Goal: Task Accomplishment & Management: Manage account settings

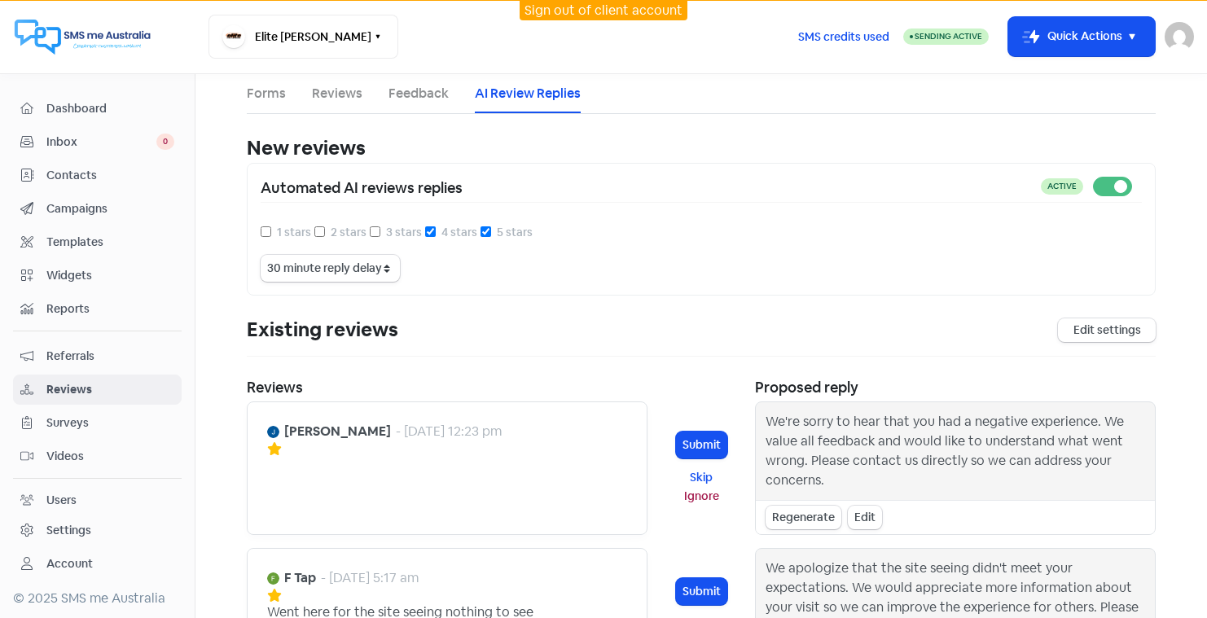
select select "30"
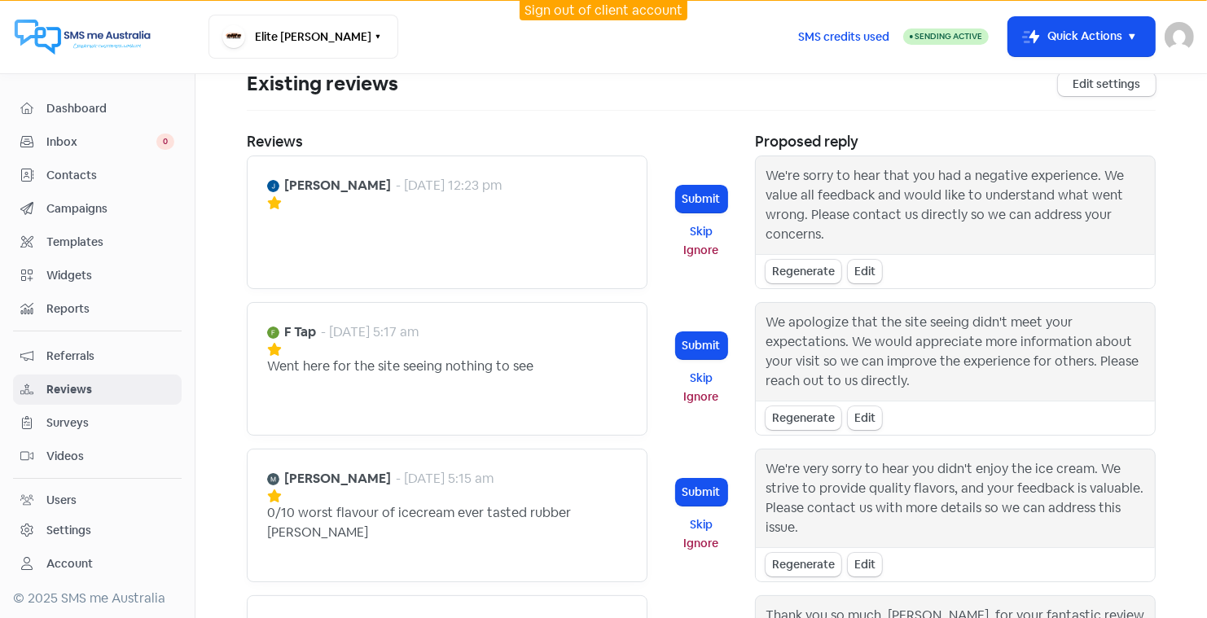
click at [585, 7] on link "Sign out of client account" at bounding box center [604, 10] width 158 height 17
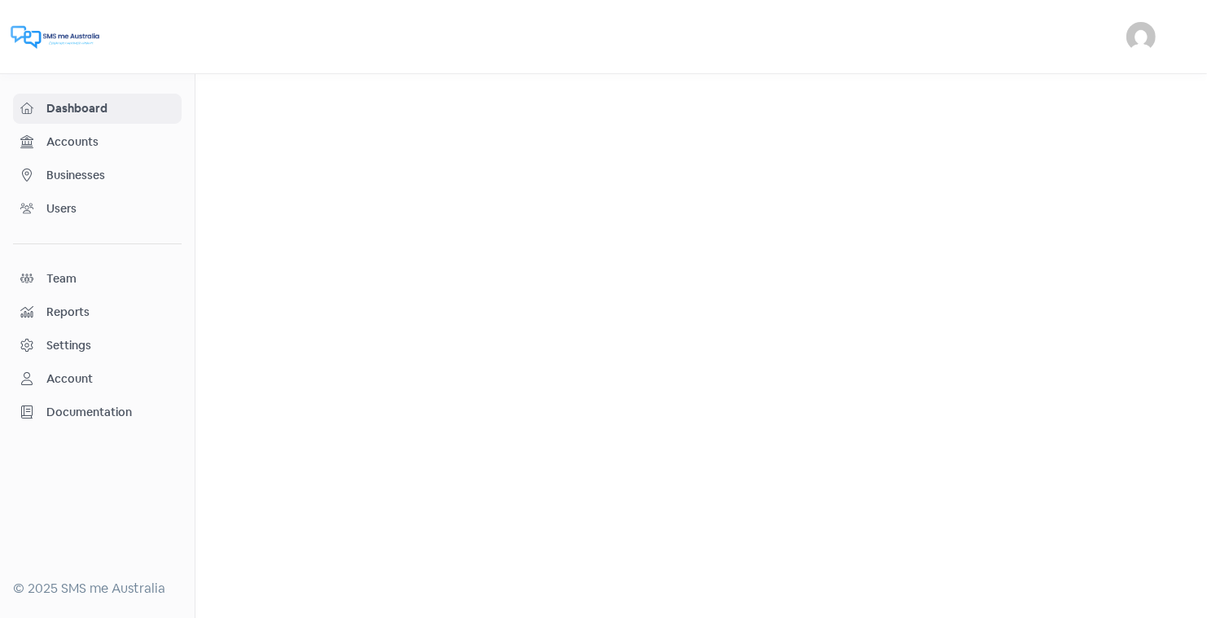
click at [79, 171] on span "Businesses" at bounding box center [110, 175] width 128 height 17
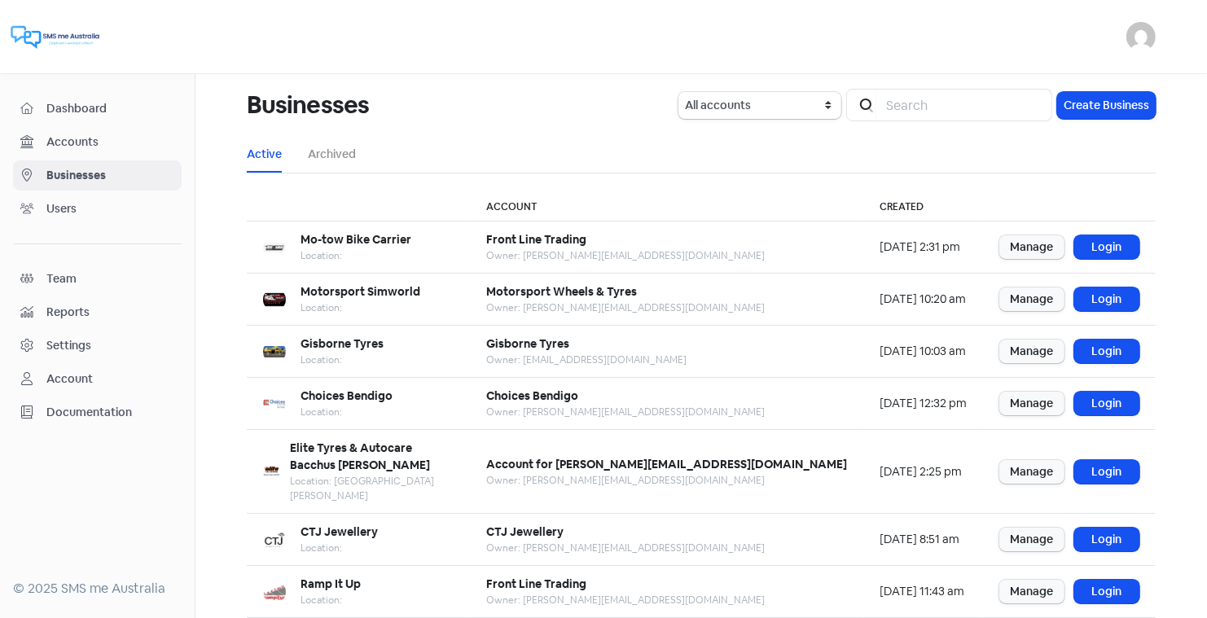
scroll to position [198, 0]
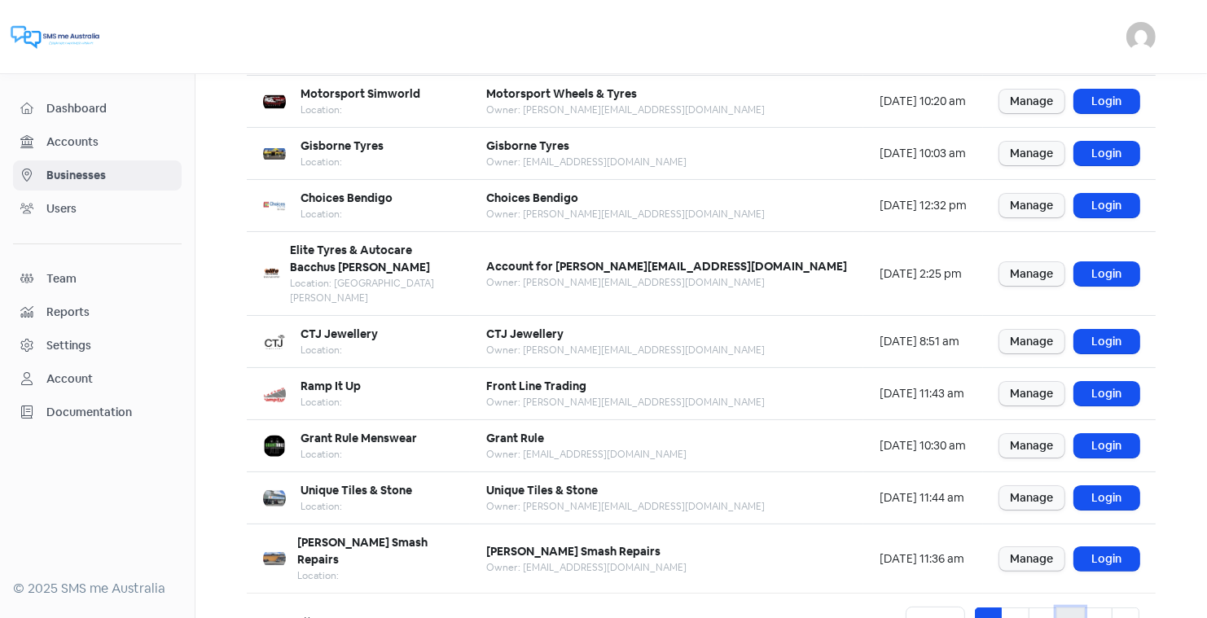
click at [1068, 608] on link "4" at bounding box center [1070, 623] width 29 height 31
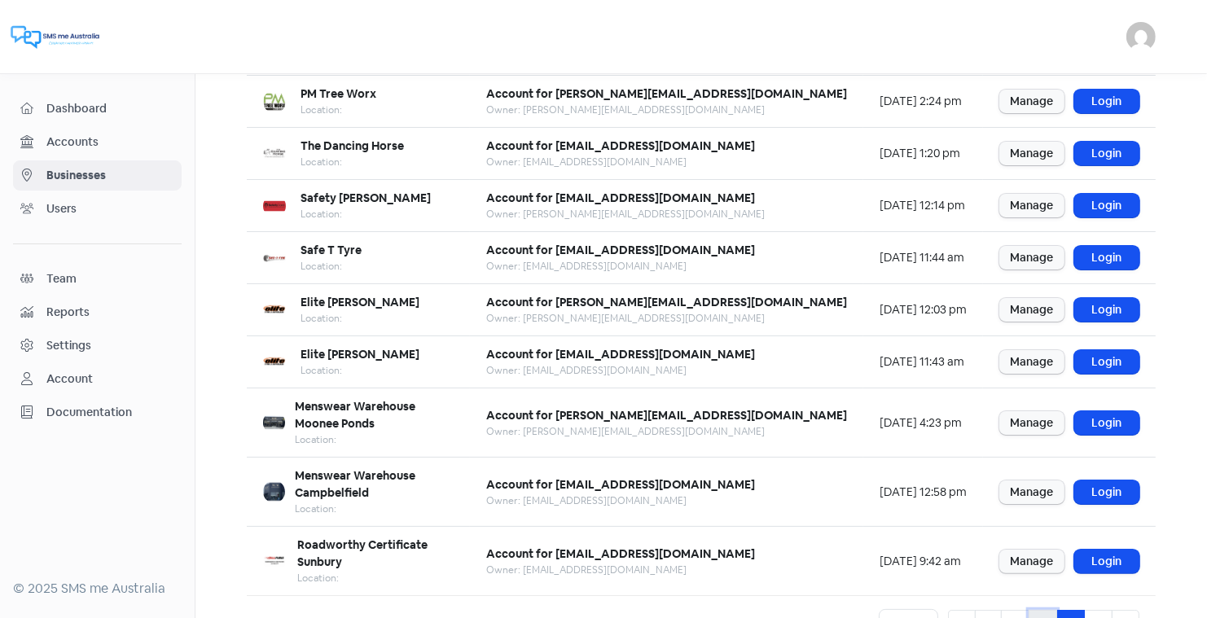
click at [1037, 610] on link "3" at bounding box center [1043, 625] width 29 height 31
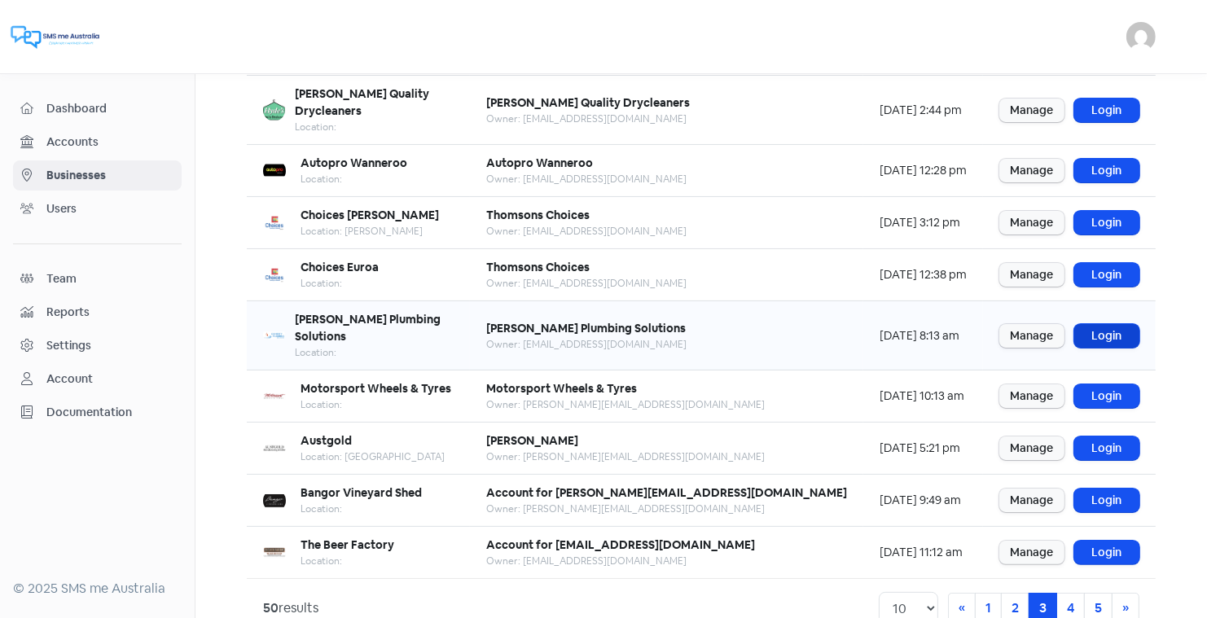
click at [1109, 324] on link "Login" at bounding box center [1106, 336] width 65 height 24
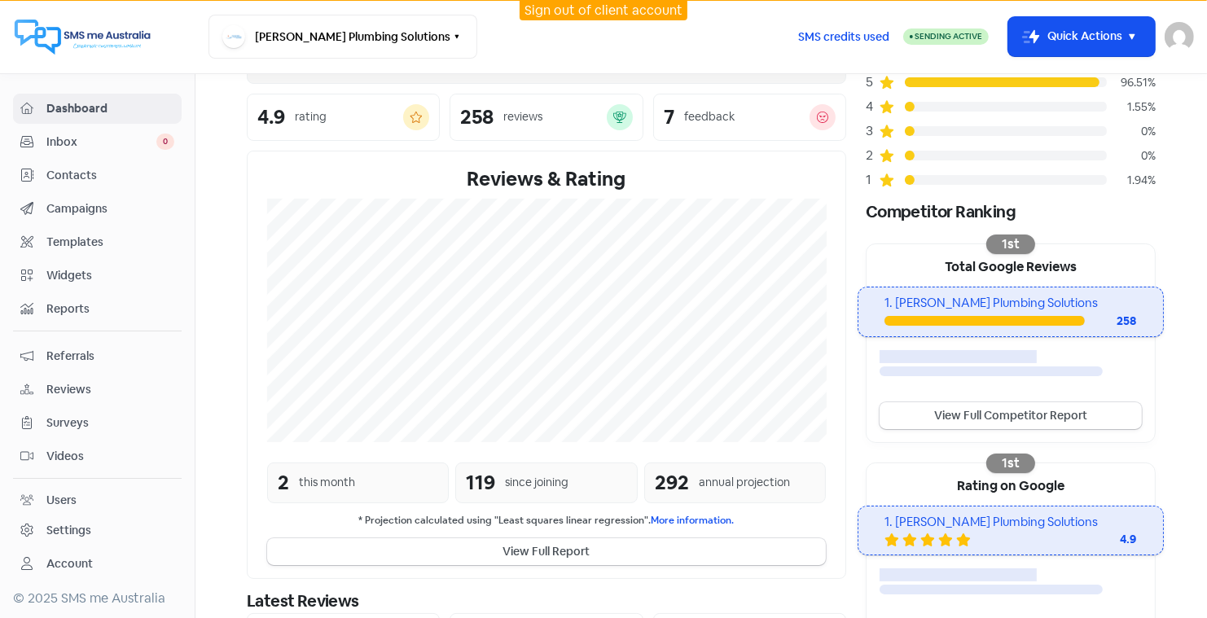
scroll to position [136, 0]
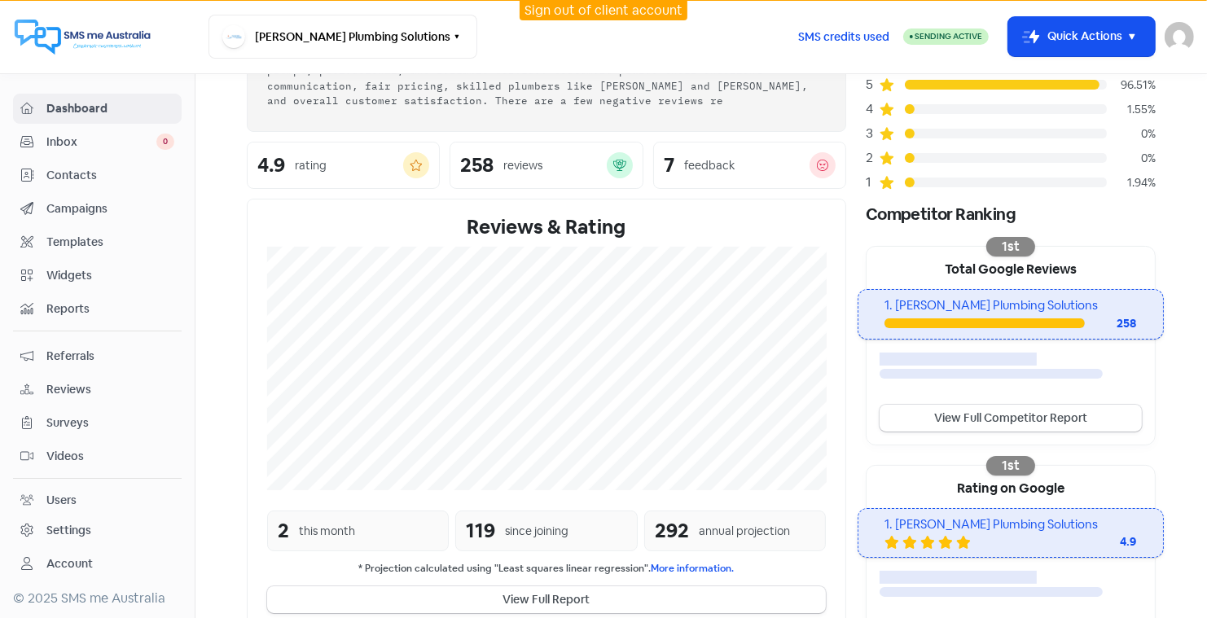
click at [75, 170] on span "Contacts" at bounding box center [110, 175] width 128 height 17
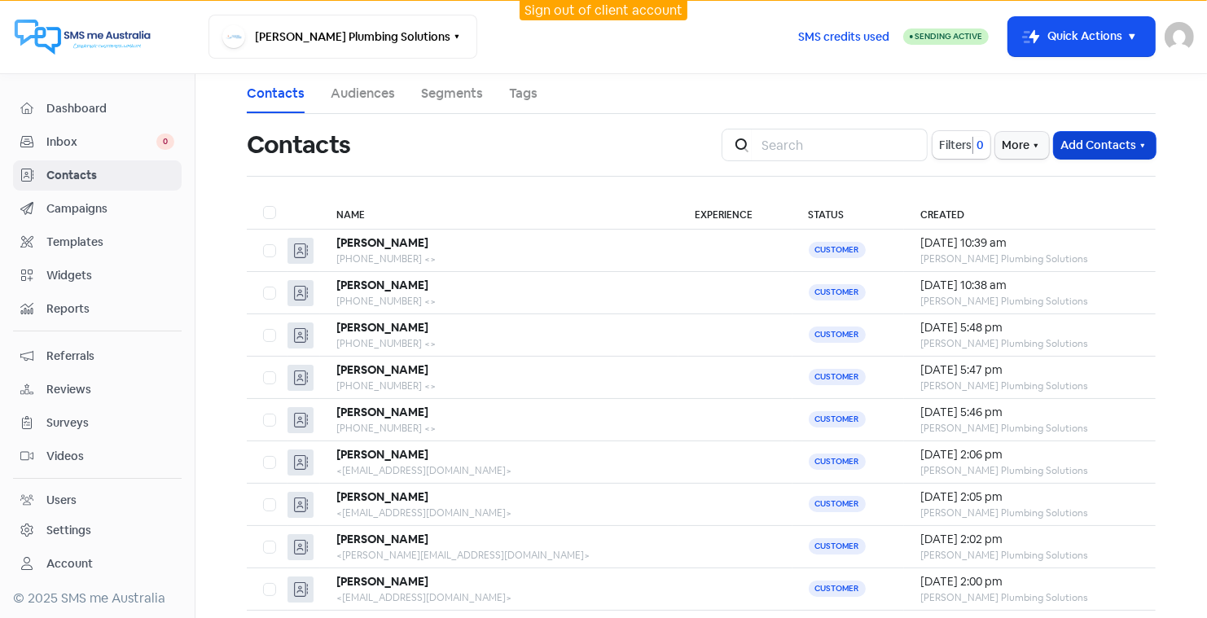
click at [1100, 140] on button "Add Contacts" at bounding box center [1105, 145] width 102 height 27
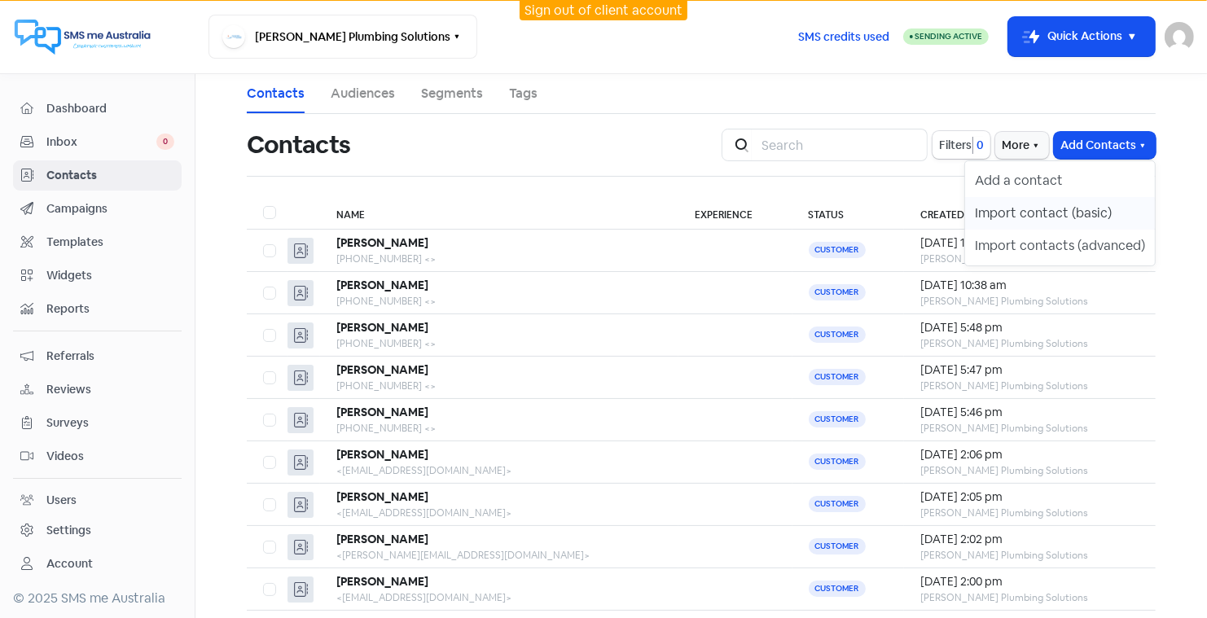
click at [1024, 210] on button "Import contact (basic)" at bounding box center [1060, 213] width 190 height 33
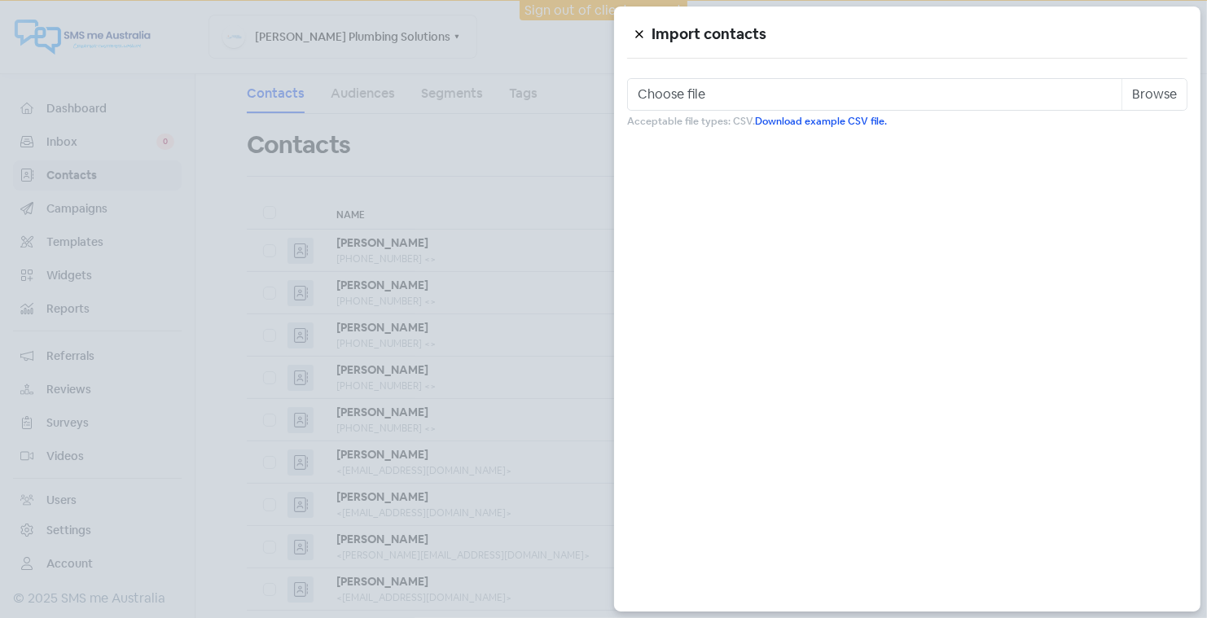
click at [639, 33] on icon at bounding box center [638, 34] width 7 height 7
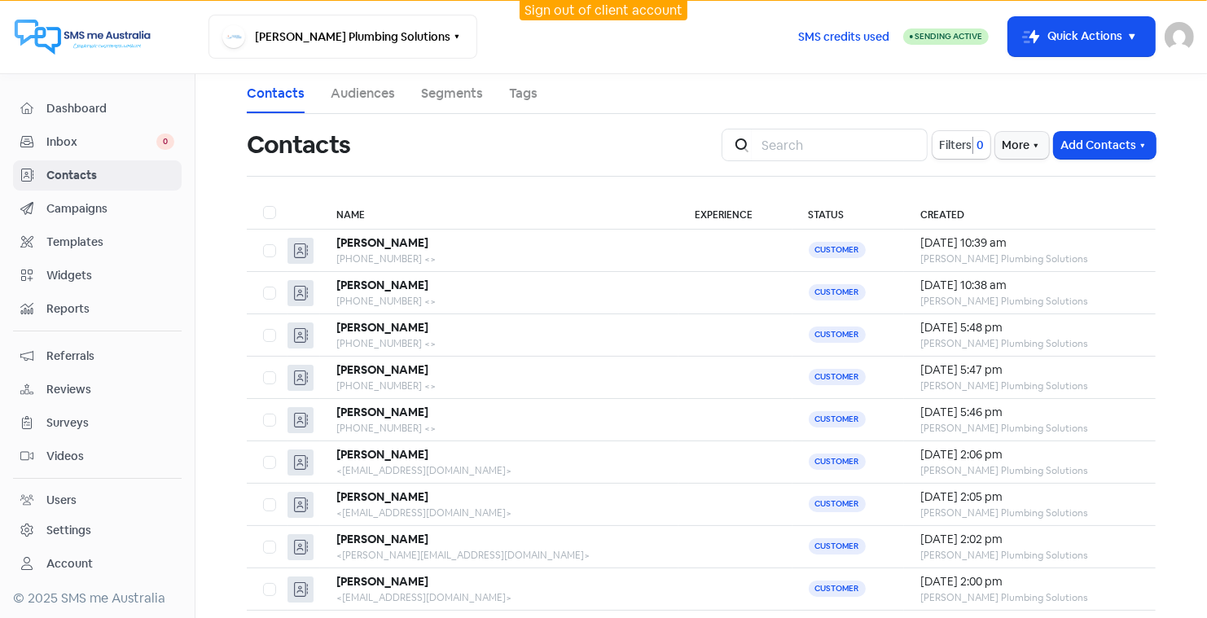
click at [605, 7] on link "Sign out of client account" at bounding box center [604, 10] width 158 height 17
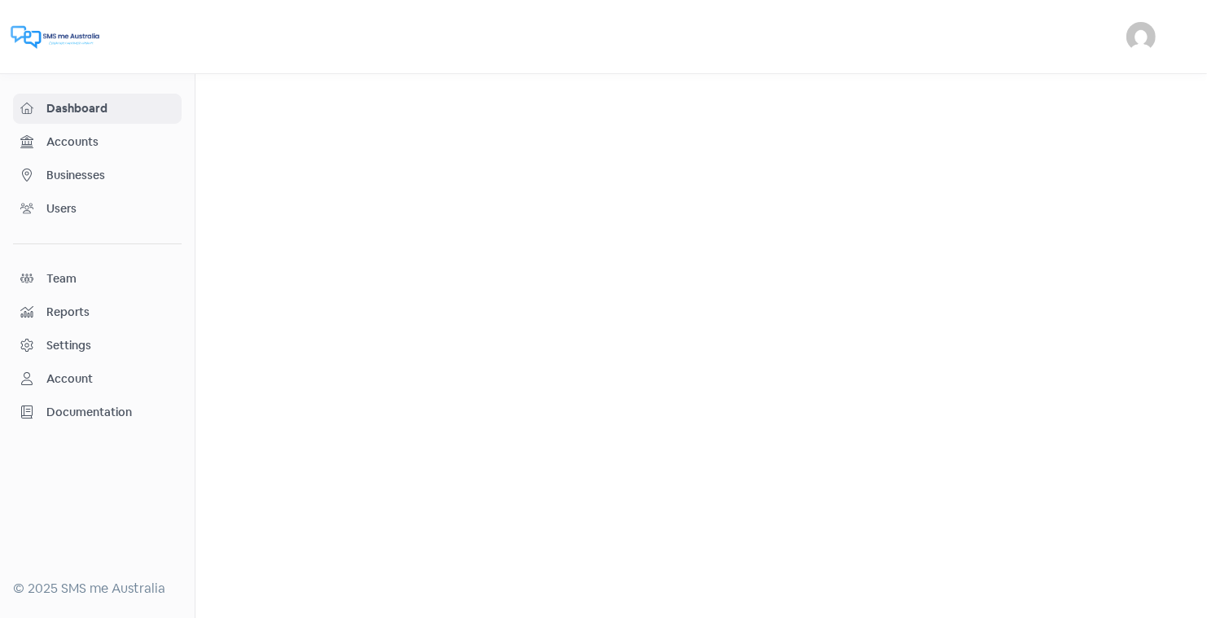
click at [69, 173] on span "Businesses" at bounding box center [110, 175] width 128 height 17
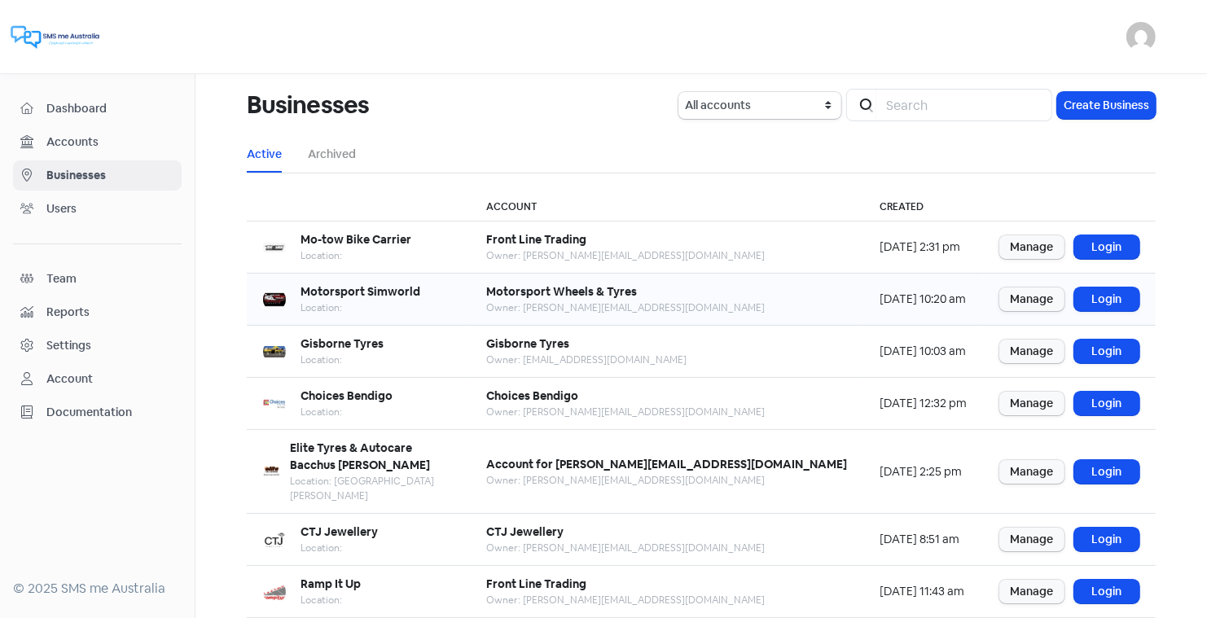
scroll to position [198, 0]
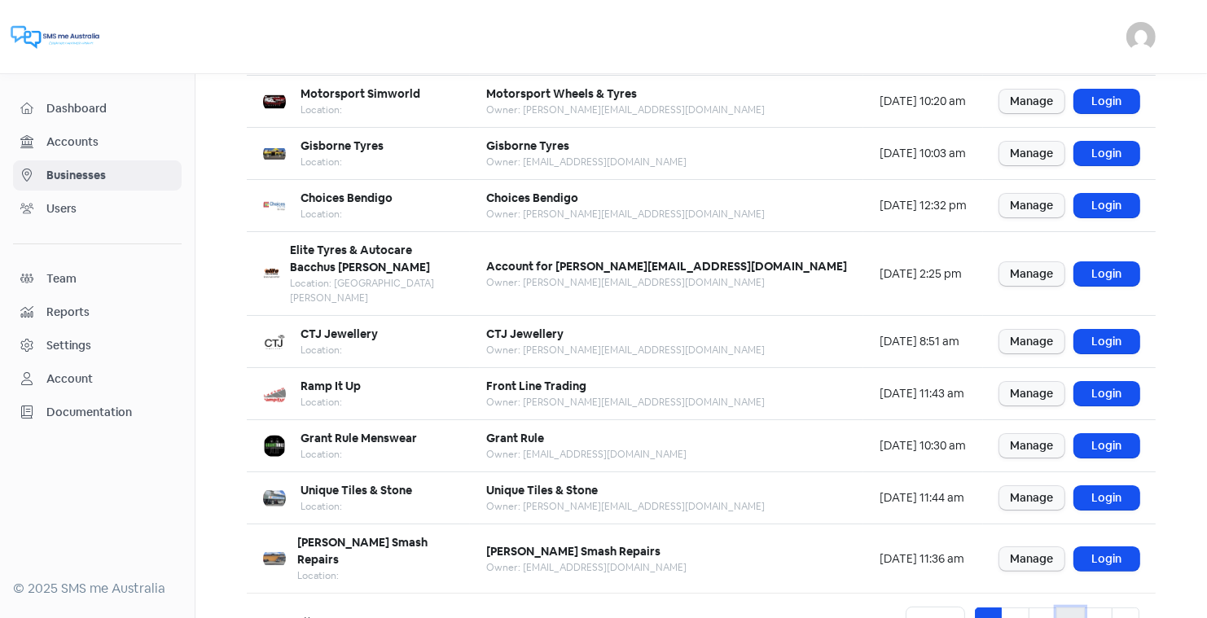
click at [1072, 608] on link "4" at bounding box center [1070, 623] width 29 height 31
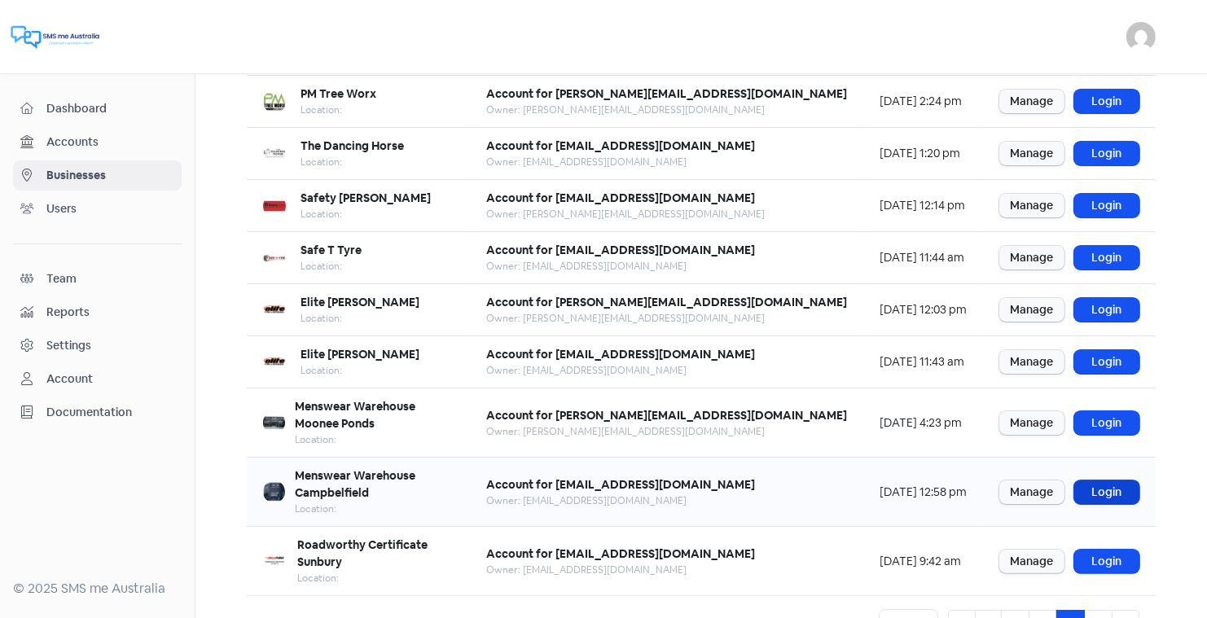
click at [1104, 481] on link "Login" at bounding box center [1106, 493] width 65 height 24
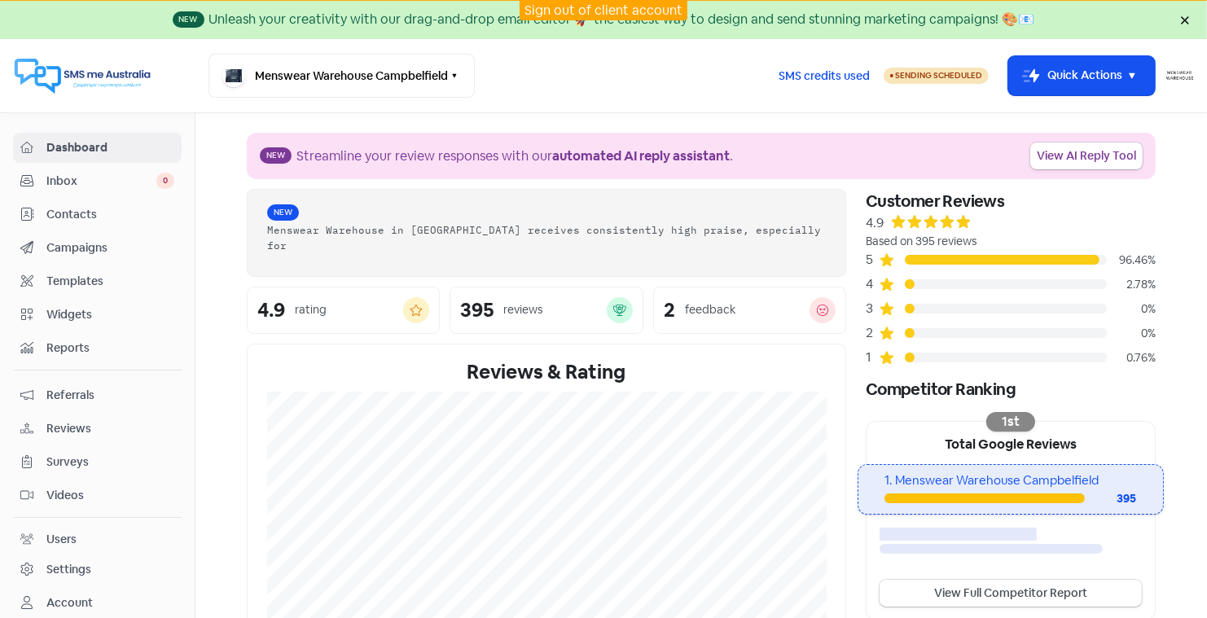
click at [80, 211] on span "Contacts" at bounding box center [110, 214] width 128 height 17
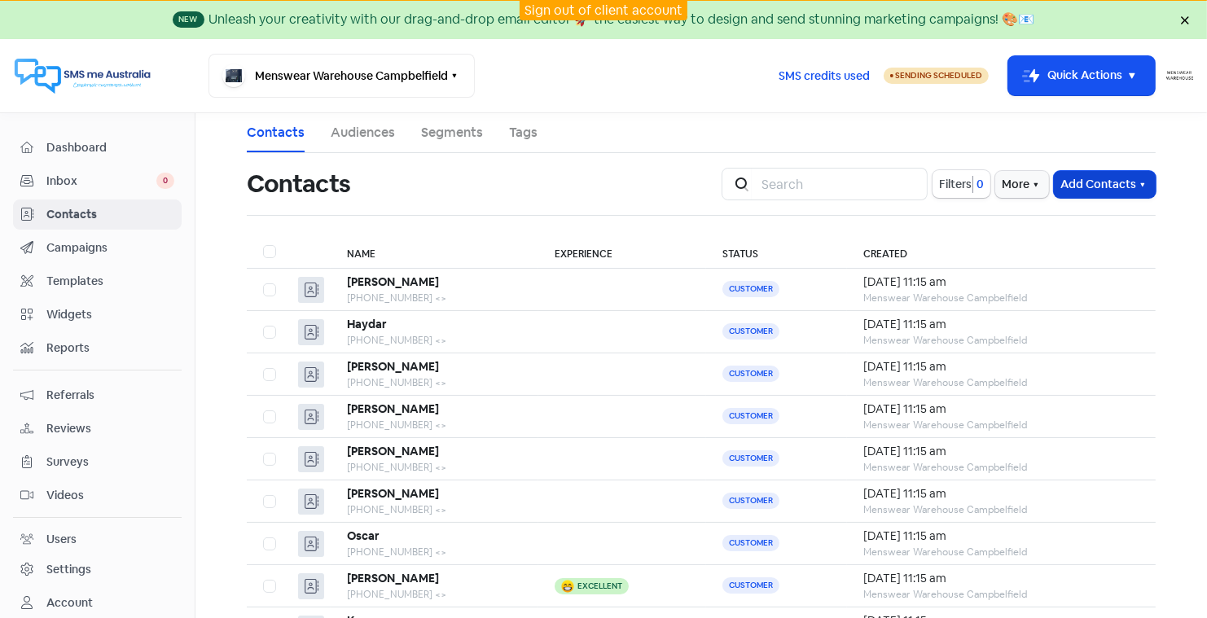
click at [1100, 182] on button "Add Contacts" at bounding box center [1105, 184] width 102 height 27
click at [1078, 250] on button "Import contact (basic)" at bounding box center [1060, 252] width 190 height 33
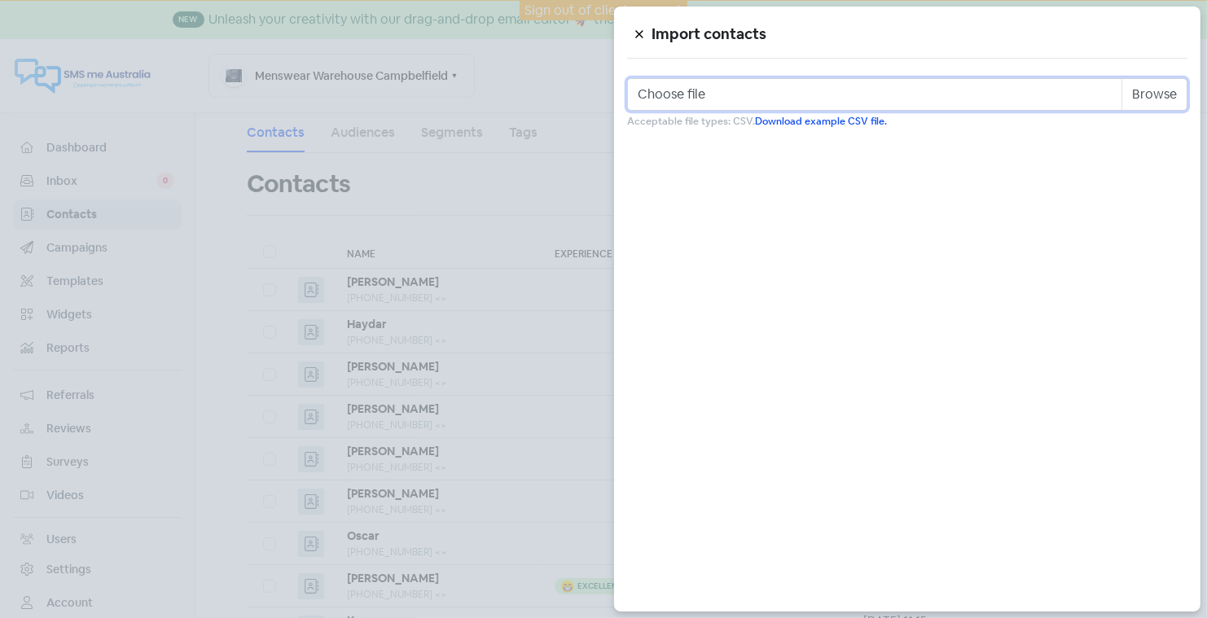
click at [1154, 93] on input "Choose file" at bounding box center [907, 94] width 560 height 33
type input "C:\fakepath\camp 8th sept.csv"
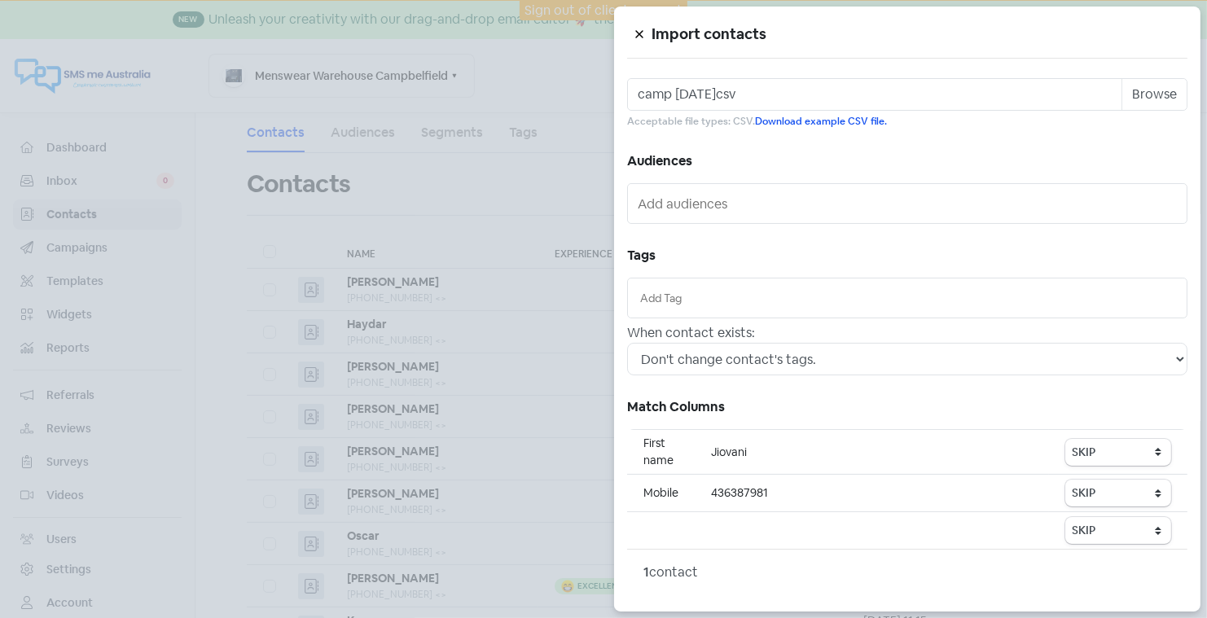
click at [639, 30] on icon at bounding box center [639, 34] width 10 height 10
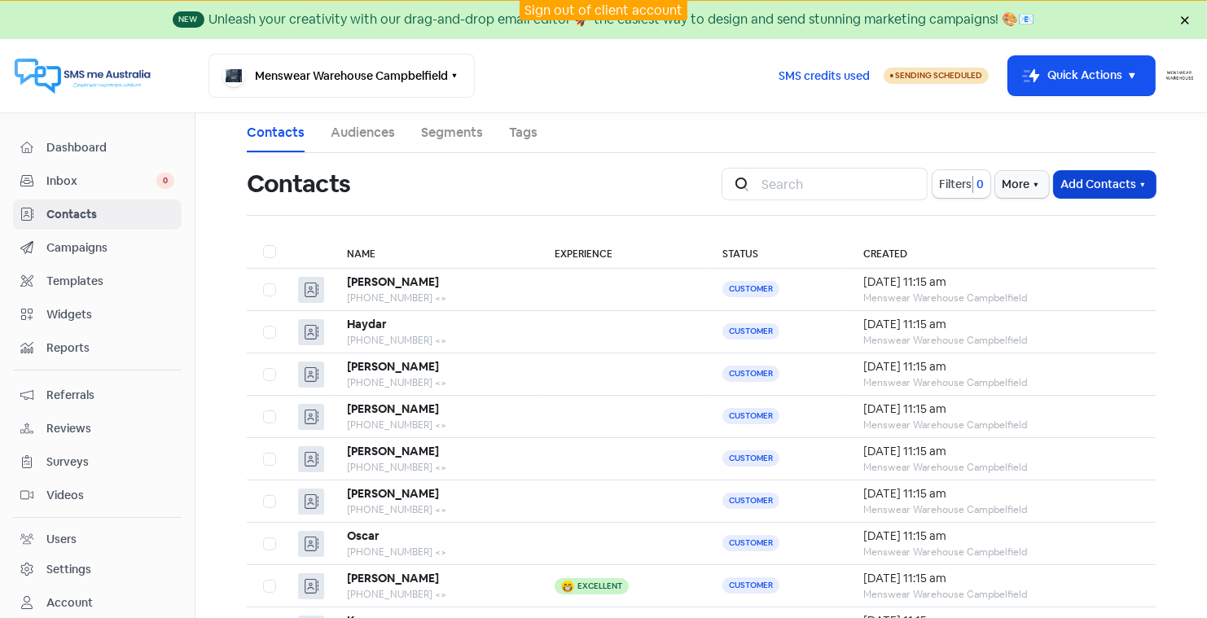
click at [1086, 179] on button "Add Contacts" at bounding box center [1105, 184] width 102 height 27
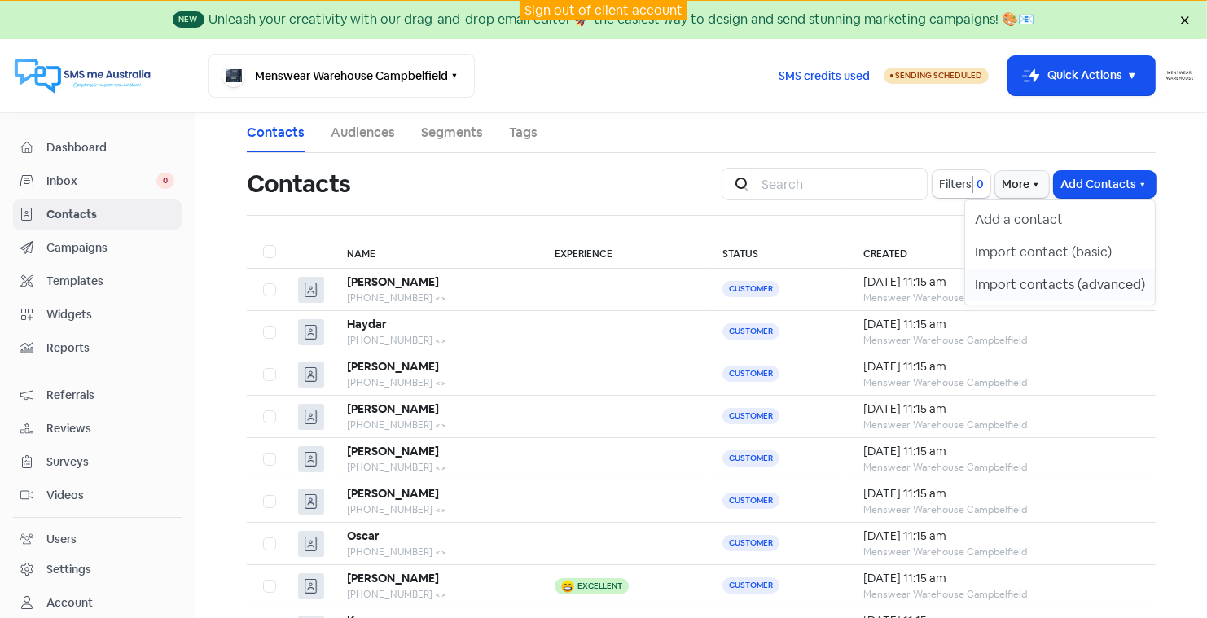
click at [1058, 283] on button "Import contacts (advanced)" at bounding box center [1060, 285] width 190 height 33
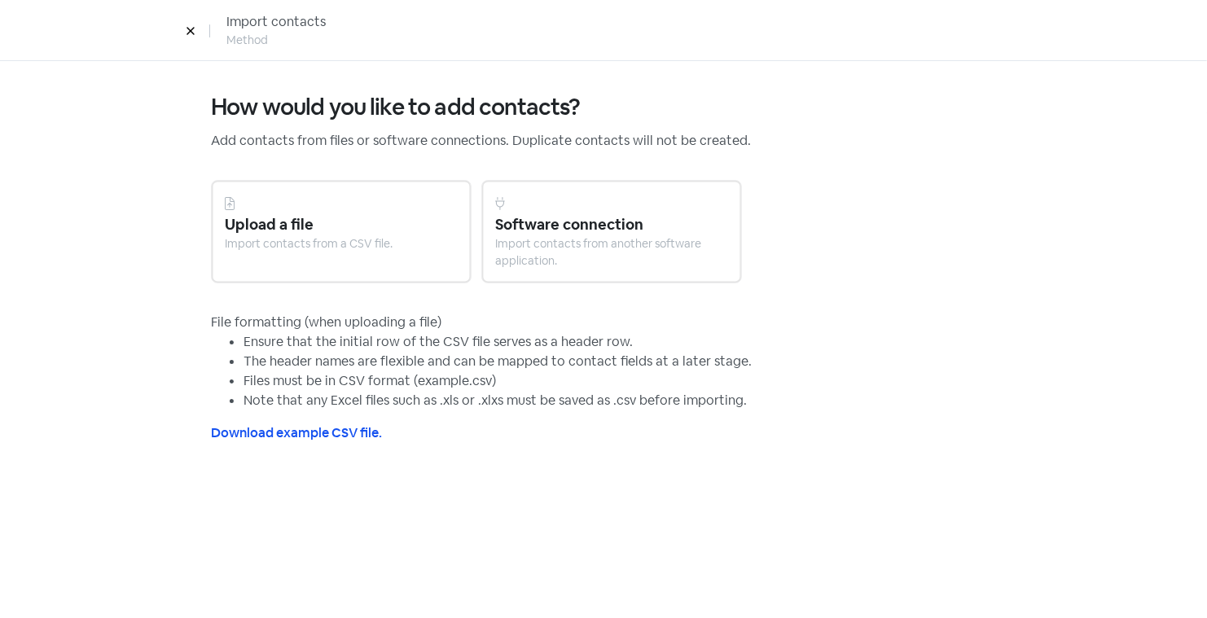
click at [321, 214] on div "Upload a file" at bounding box center [341, 224] width 233 height 22
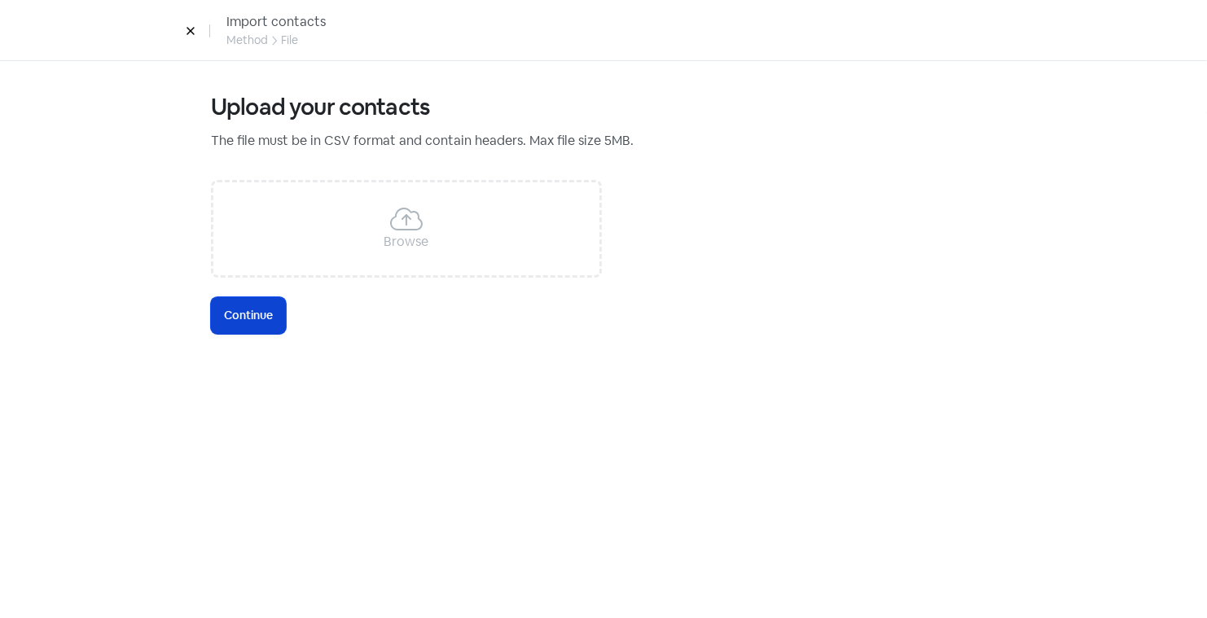
click at [248, 309] on span "Continue" at bounding box center [248, 315] width 49 height 17
click at [416, 222] on icon at bounding box center [406, 219] width 33 height 26
click at [248, 309] on span "Continue" at bounding box center [248, 315] width 49 height 17
click at [564, 226] on icon at bounding box center [564, 229] width 16 height 26
click at [187, 31] on icon at bounding box center [191, 31] width 10 height 10
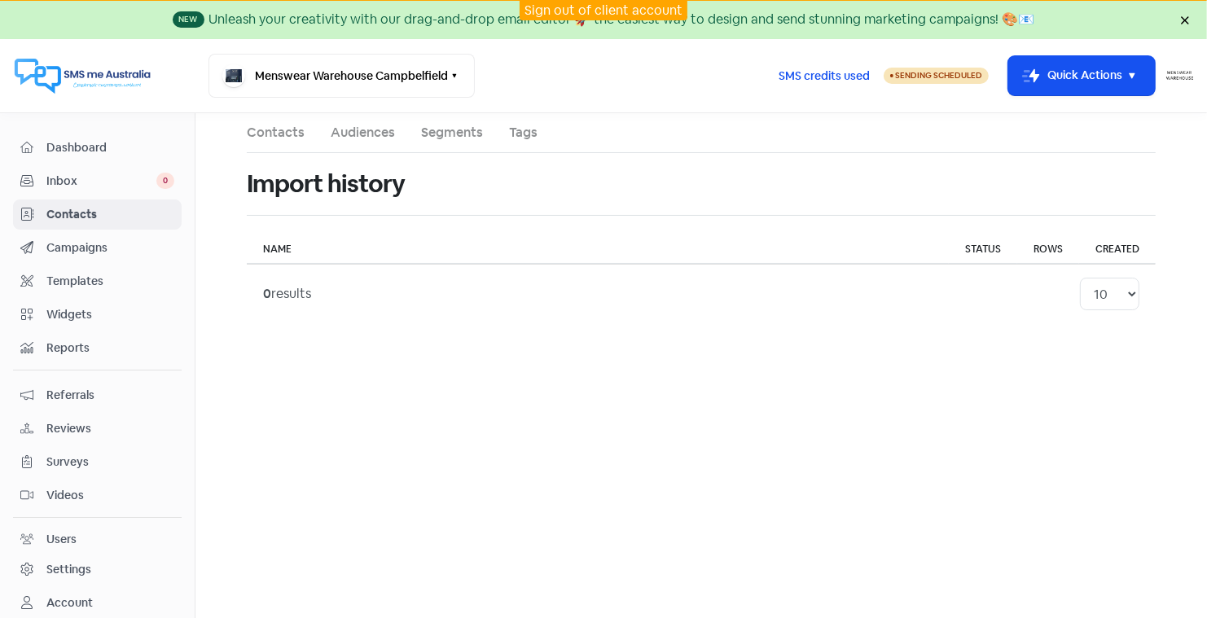
click at [59, 209] on span "Contacts" at bounding box center [110, 214] width 128 height 17
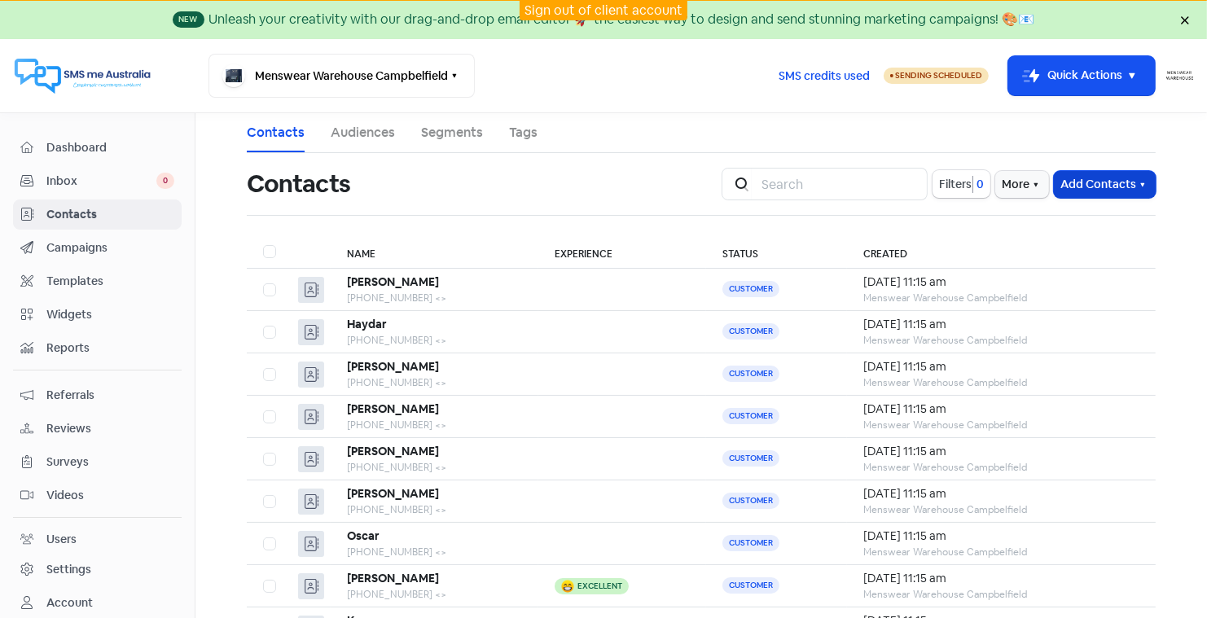
click at [1110, 181] on button "Add Contacts" at bounding box center [1105, 184] width 102 height 27
click at [1042, 249] on button "Import contact (basic)" at bounding box center [1060, 252] width 190 height 33
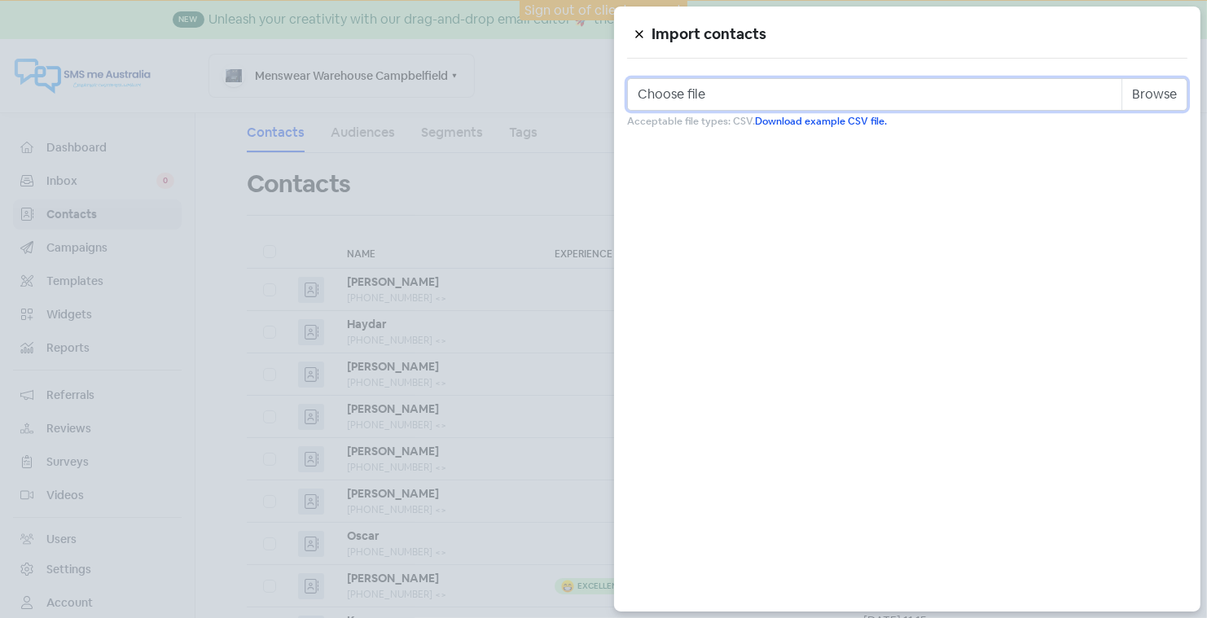
click at [871, 94] on input "Choose file" at bounding box center [907, 94] width 560 height 33
type input "C:\fakepath\camp 8th sept.csv"
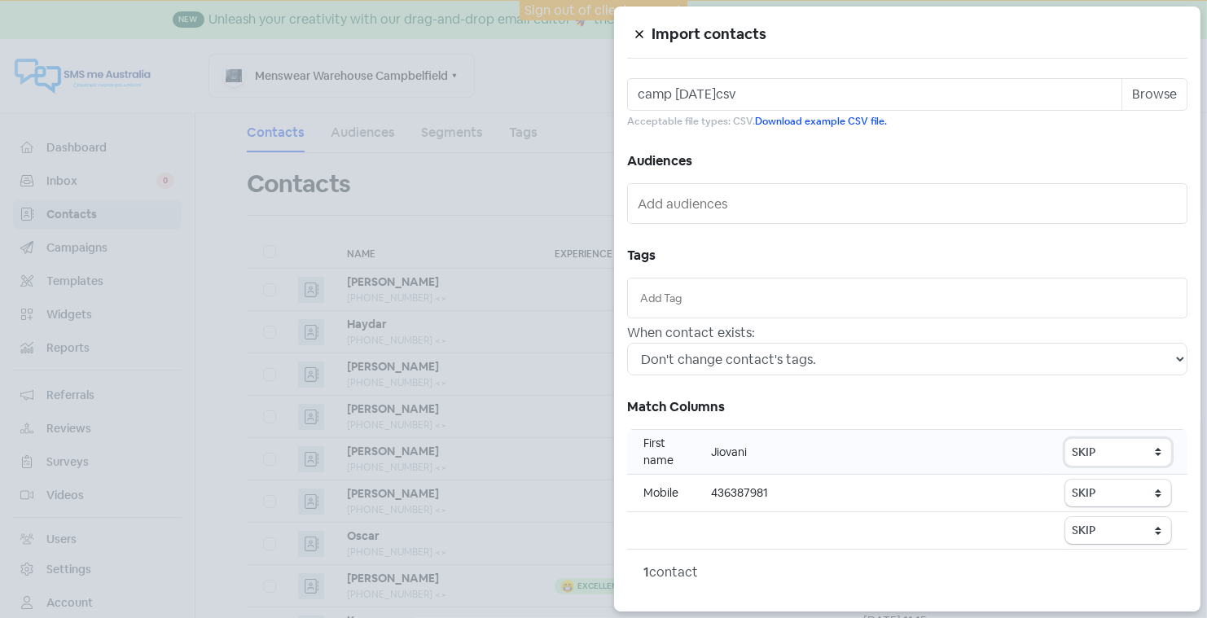
click at [1155, 446] on select "SKIP First name Last name Mobile number Email address Contact status" at bounding box center [1118, 452] width 106 height 27
select select "first_name"
click at [1113, 486] on select "SKIP First name Last name Mobile number Email address Contact status" at bounding box center [1118, 493] width 106 height 27
select select "phone"
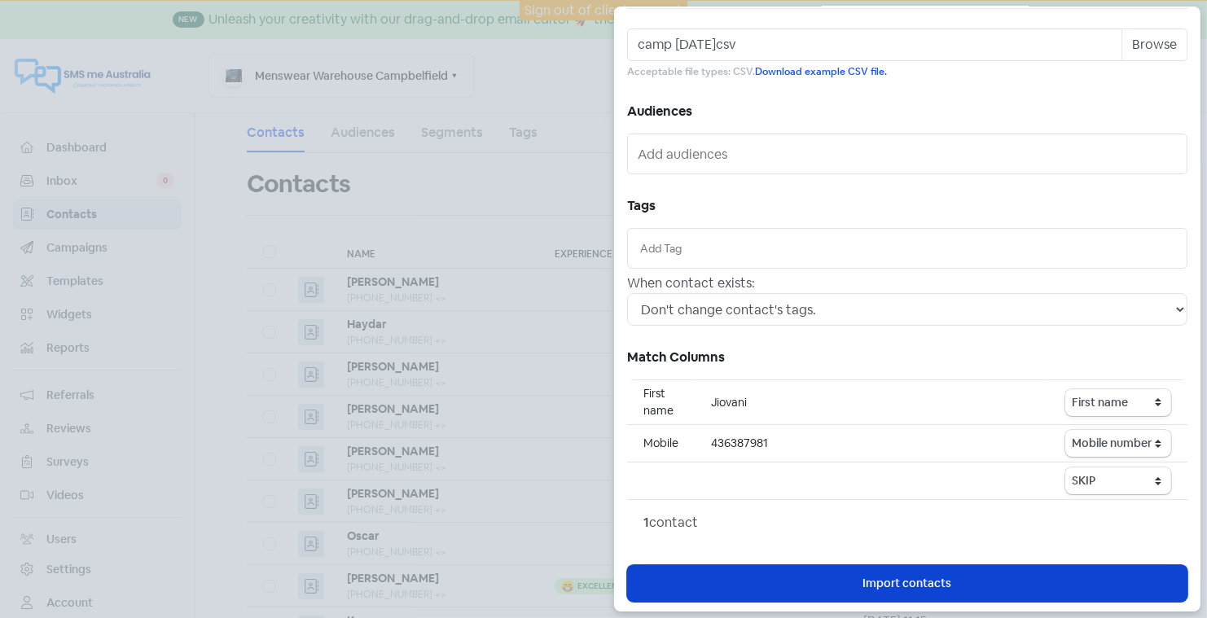
click at [886, 578] on span "Import contacts" at bounding box center [907, 583] width 89 height 17
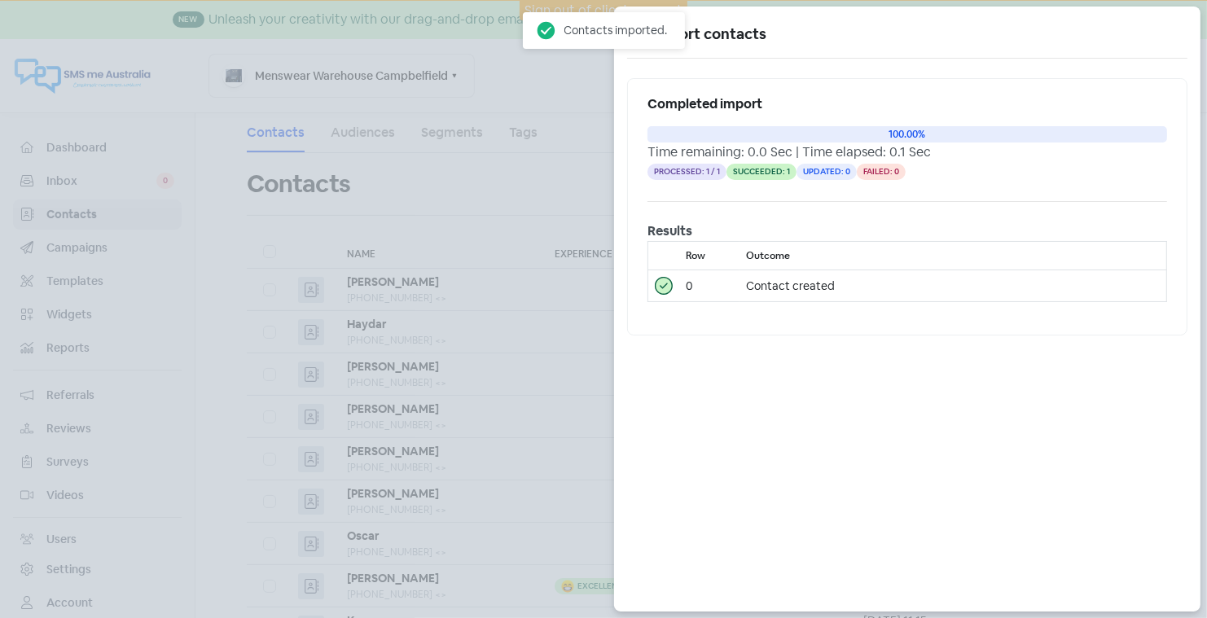
scroll to position [0, 0]
click at [637, 33] on icon at bounding box center [639, 34] width 10 height 10
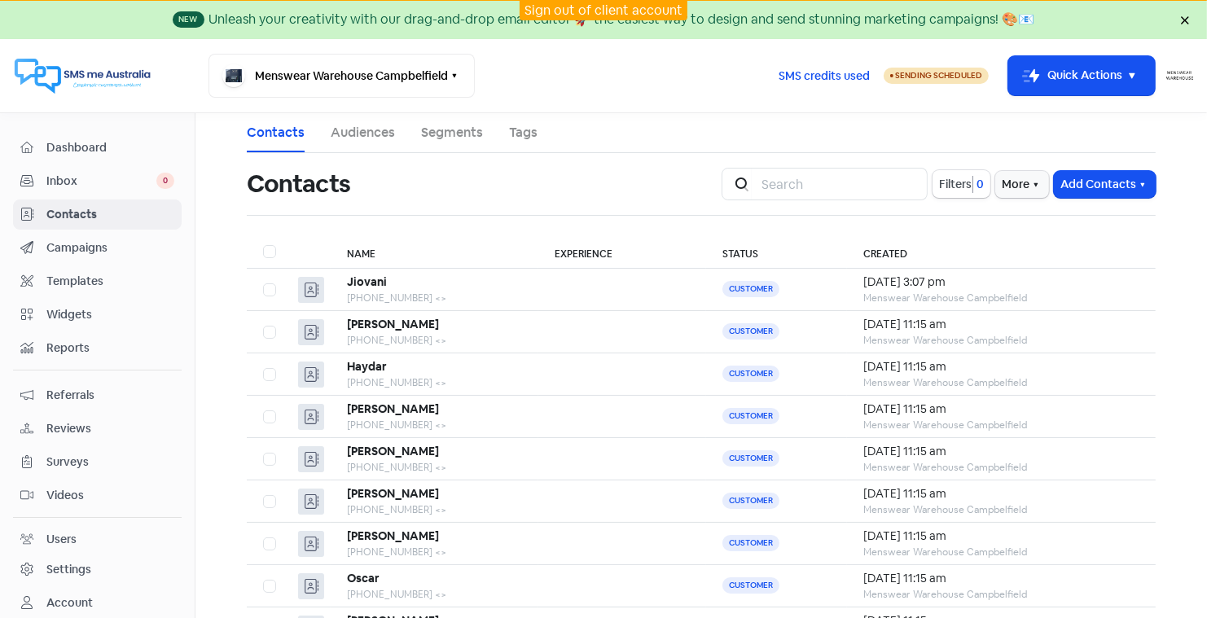
click at [590, 11] on link "Sign out of client account" at bounding box center [604, 10] width 158 height 17
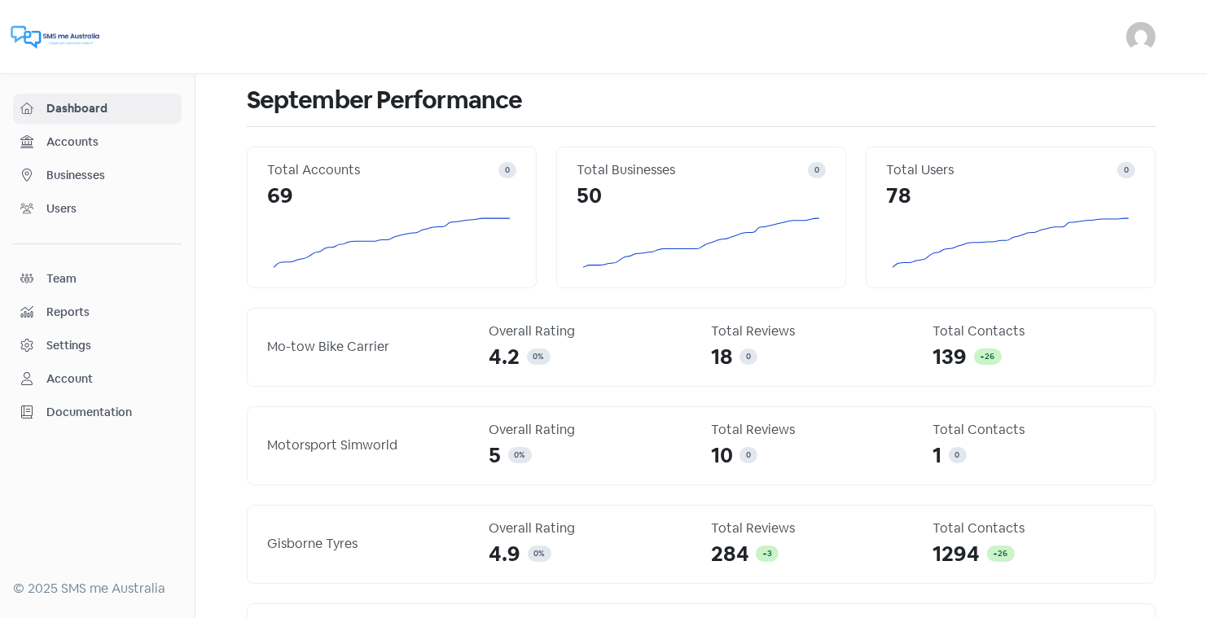
click at [68, 173] on span "Businesses" at bounding box center [110, 175] width 128 height 17
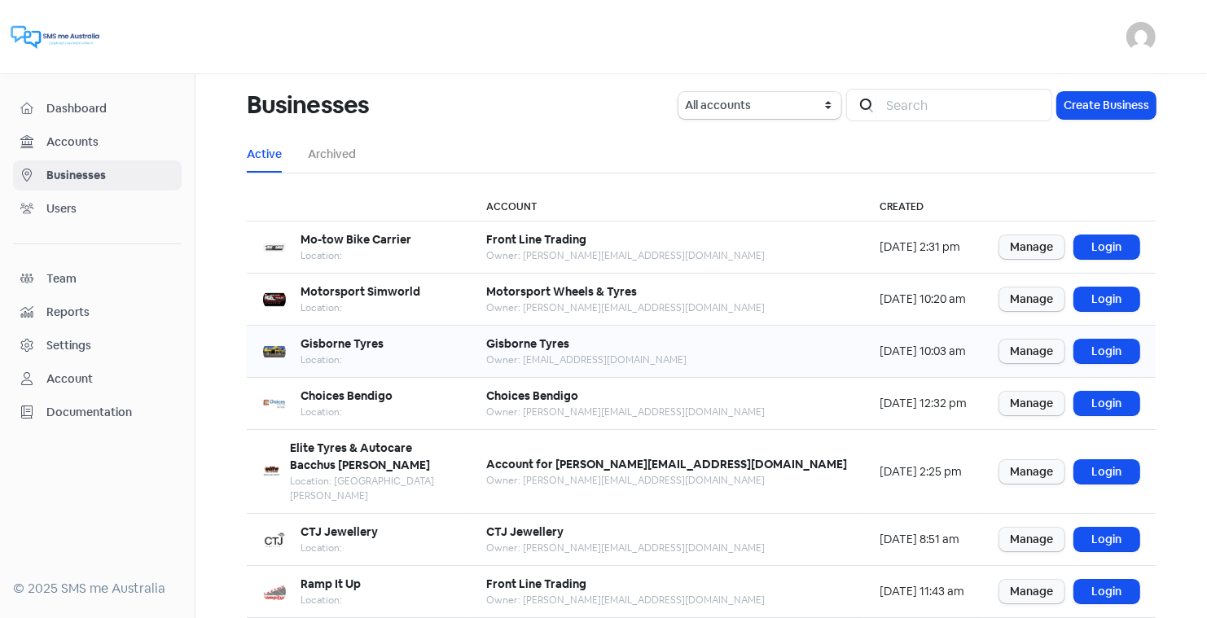
scroll to position [198, 0]
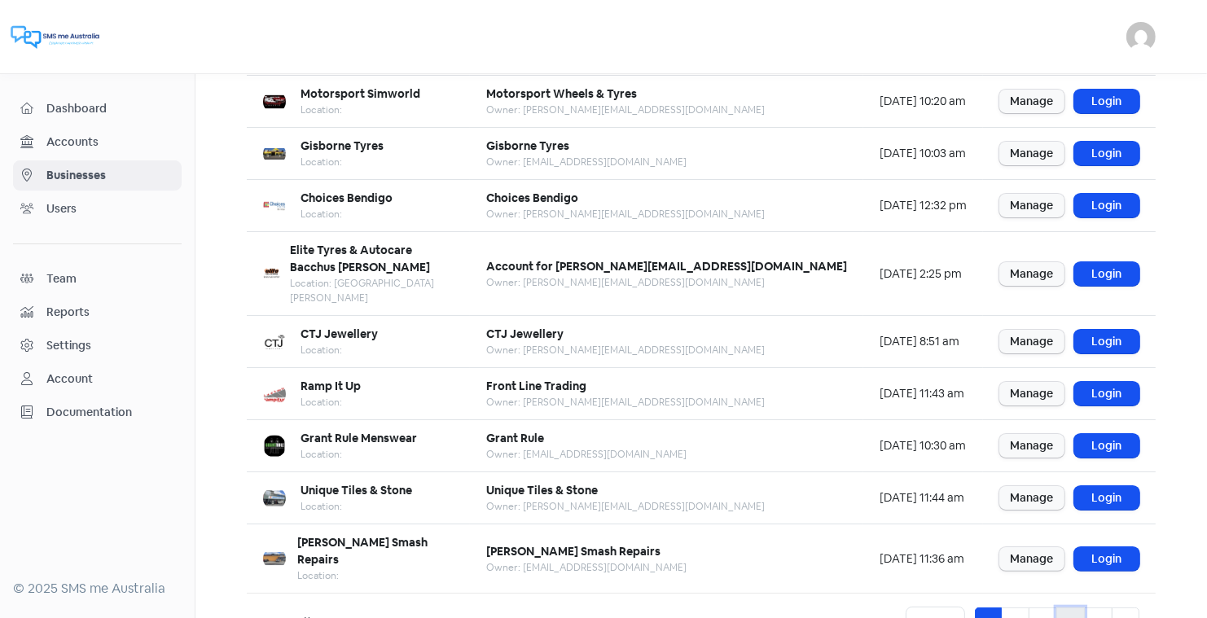
click at [1076, 608] on link "4" at bounding box center [1070, 623] width 29 height 31
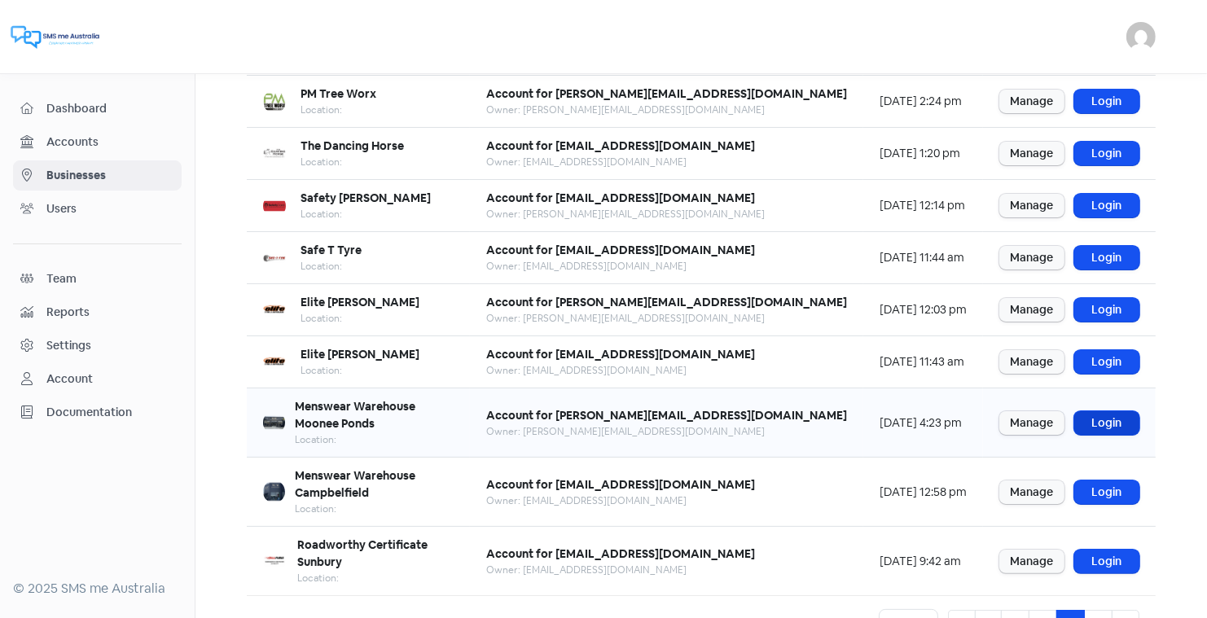
click at [1108, 411] on link "Login" at bounding box center [1106, 423] width 65 height 24
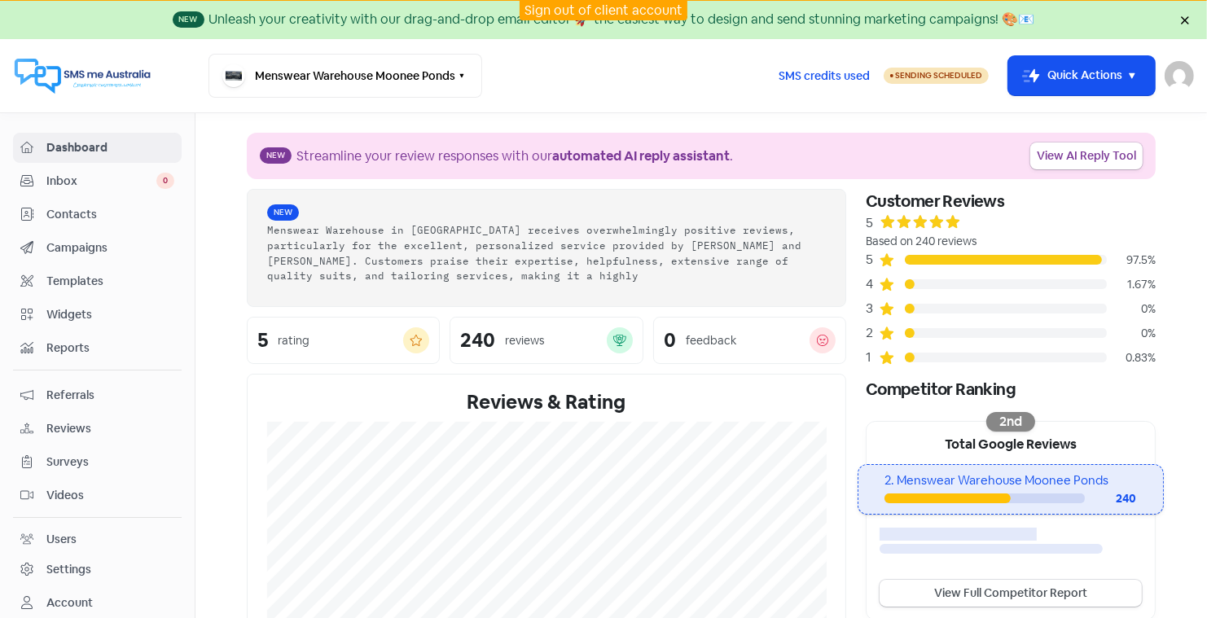
click at [72, 208] on span "Contacts" at bounding box center [110, 214] width 128 height 17
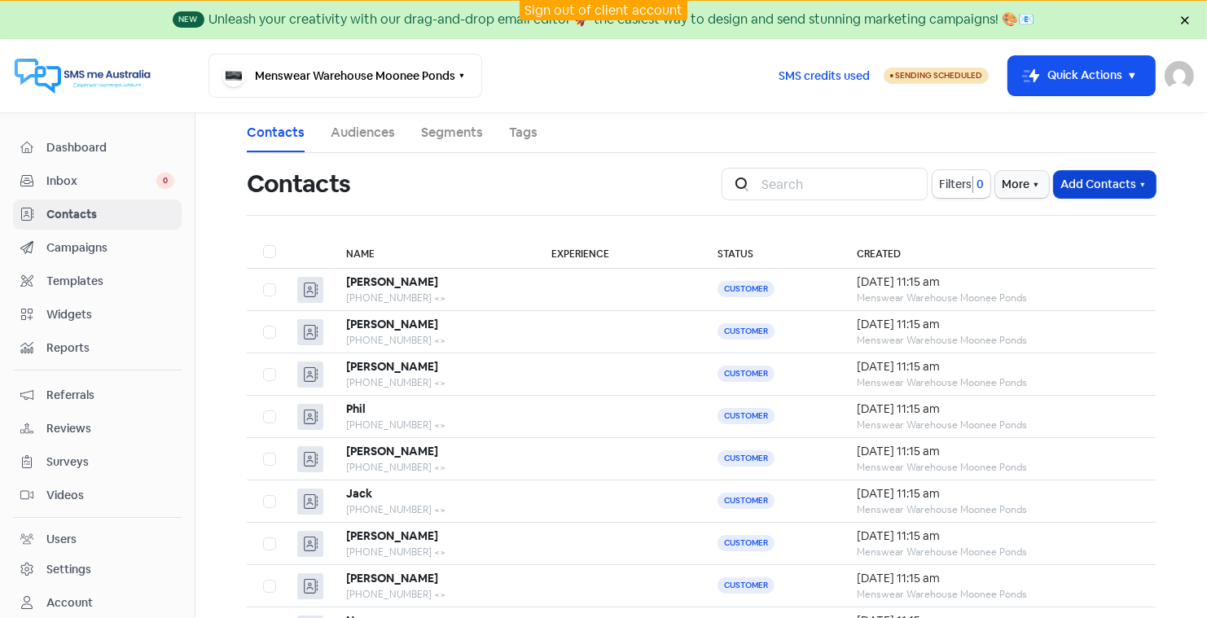
click at [1093, 183] on button "Add Contacts" at bounding box center [1105, 184] width 102 height 27
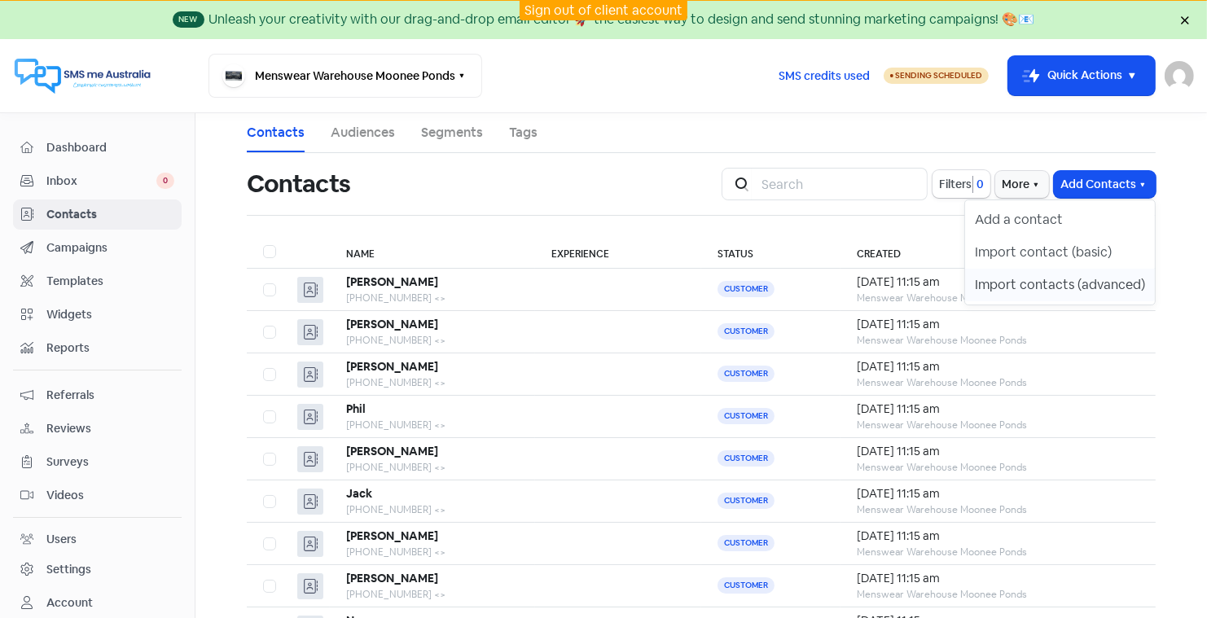
click at [1085, 282] on button "Import contacts (advanced)" at bounding box center [1060, 285] width 190 height 33
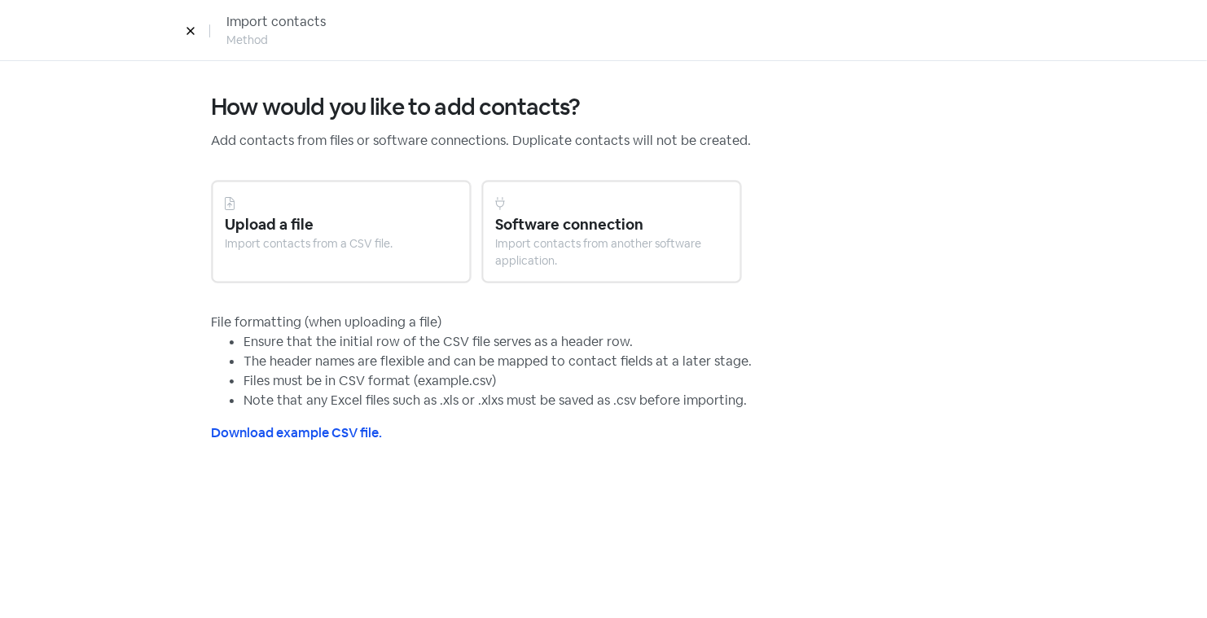
click at [291, 222] on div "Upload a file" at bounding box center [341, 224] width 233 height 22
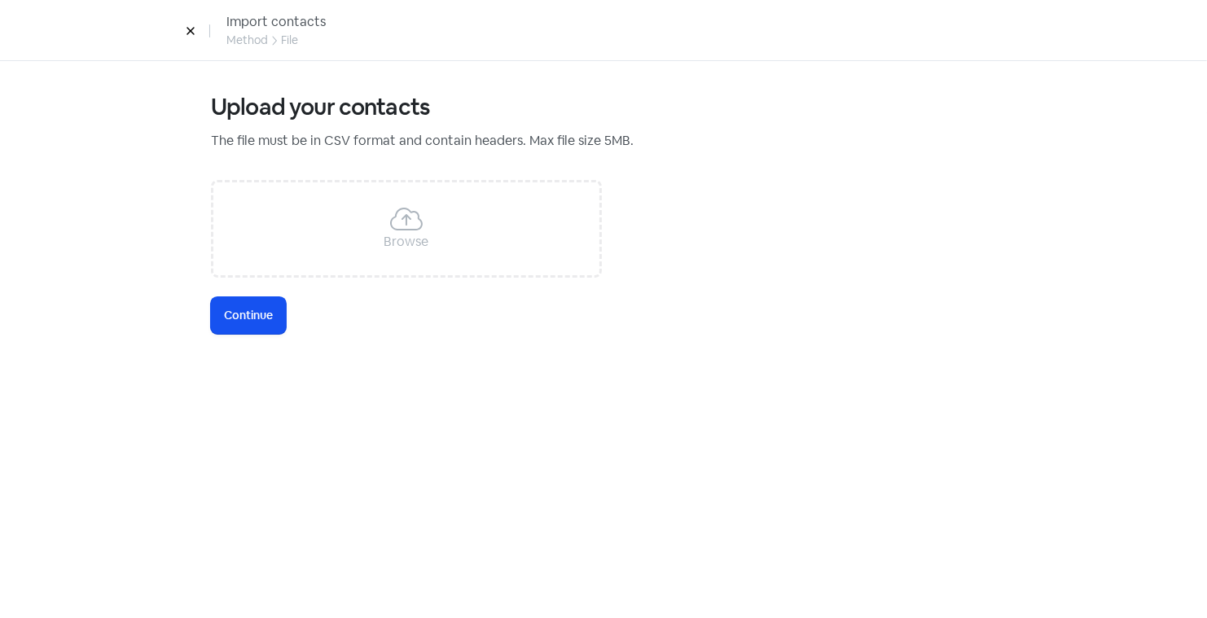
click at [348, 225] on div "Browse" at bounding box center [406, 229] width 391 height 98
click at [252, 315] on span "Continue" at bounding box center [248, 315] width 49 height 17
click at [564, 230] on icon at bounding box center [564, 229] width 16 height 16
click at [190, 30] on icon at bounding box center [190, 31] width 7 height 7
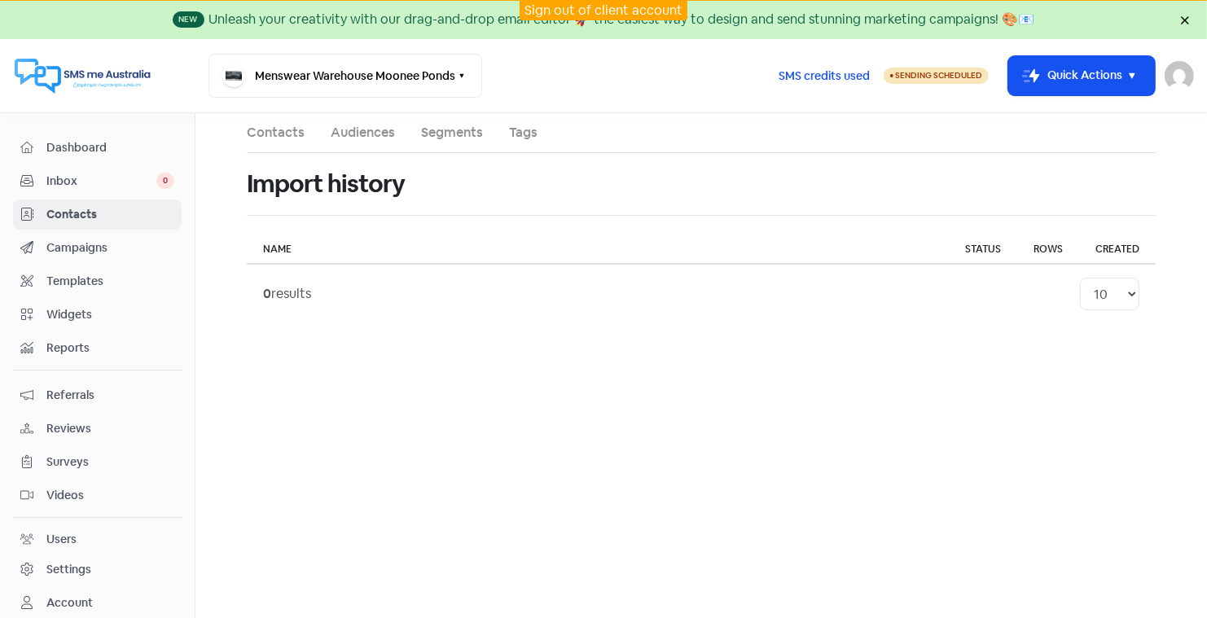
click at [77, 206] on span "Contacts" at bounding box center [110, 214] width 128 height 17
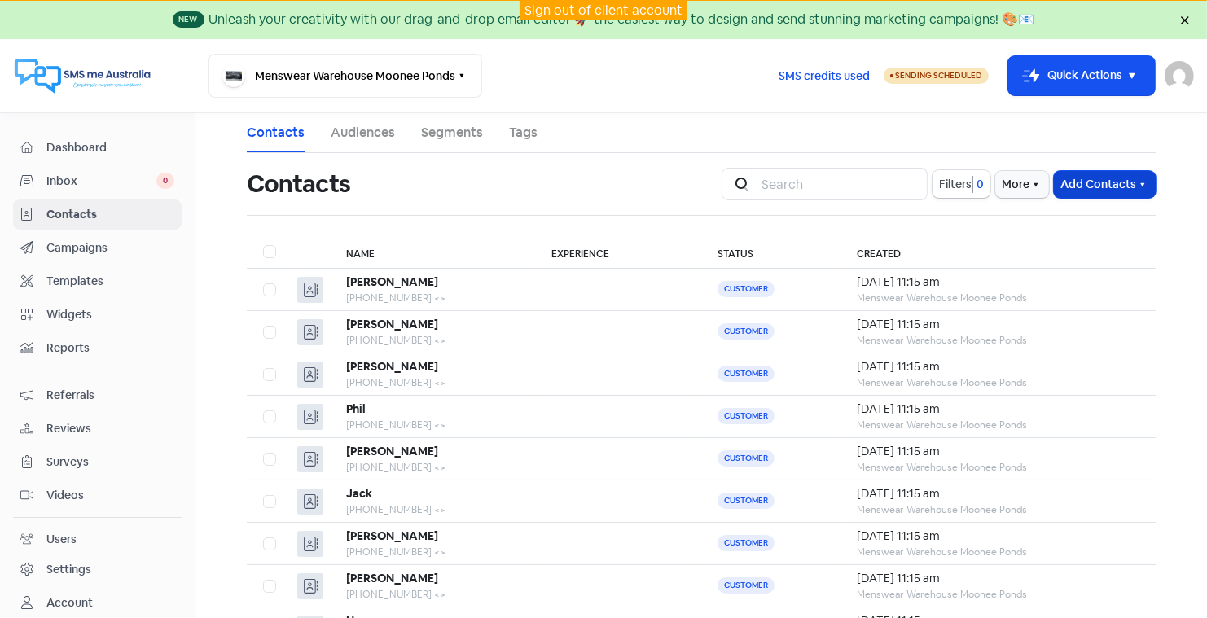
click at [1076, 179] on button "Add Contacts" at bounding box center [1105, 184] width 102 height 27
click at [1038, 248] on button "Import contact (basic)" at bounding box center [1060, 252] width 190 height 33
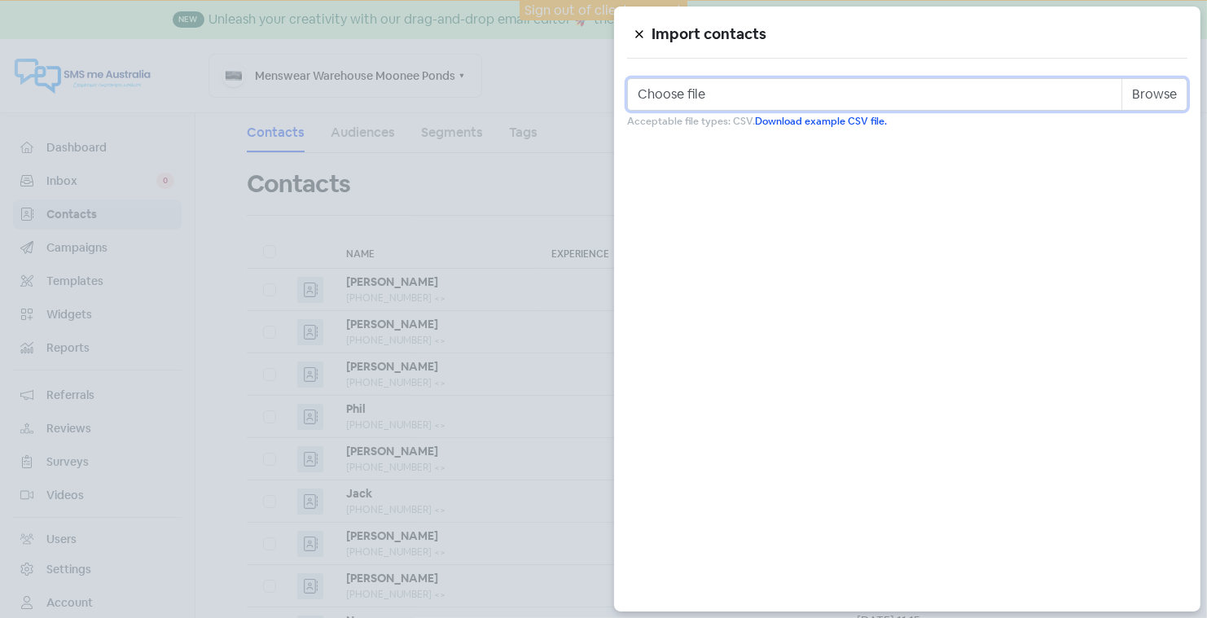
click at [1151, 92] on input "Choose file" at bounding box center [907, 94] width 560 height 33
type input "C:\fakepath\MP 8th Sept.csv"
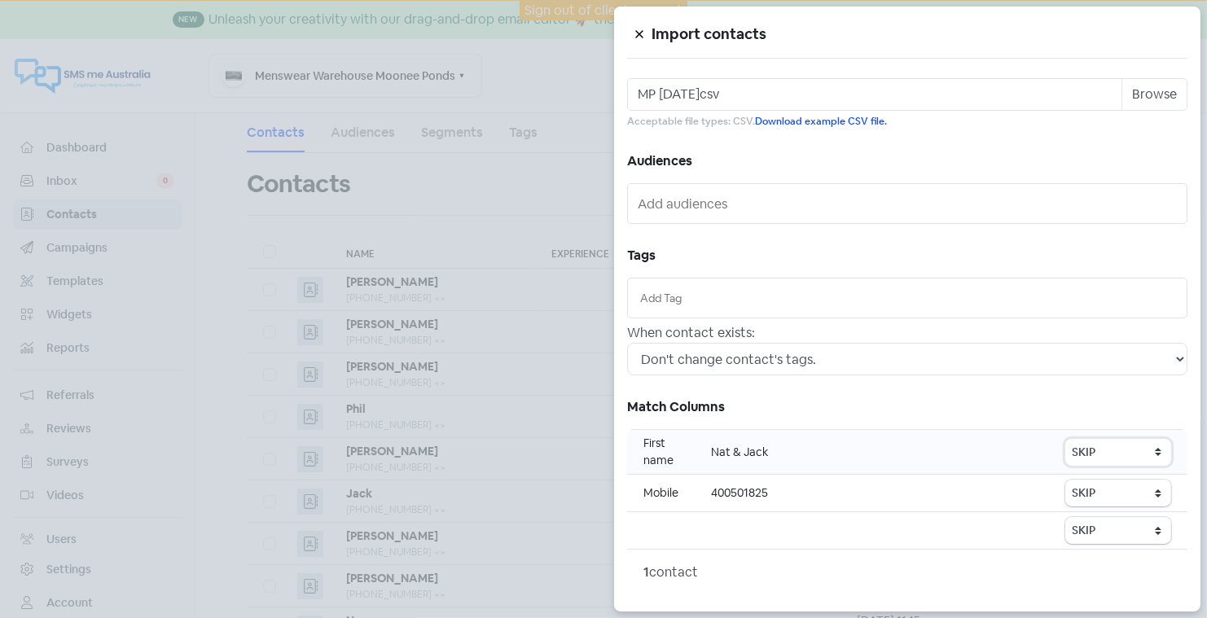
click at [1108, 450] on select "SKIP First name Last name Mobile number Email address Contact status" at bounding box center [1118, 452] width 106 height 27
select select "first_name"
click at [1101, 490] on select "SKIP First name Last name Mobile number Email address Contact status" at bounding box center [1118, 493] width 106 height 27
select select "phone"
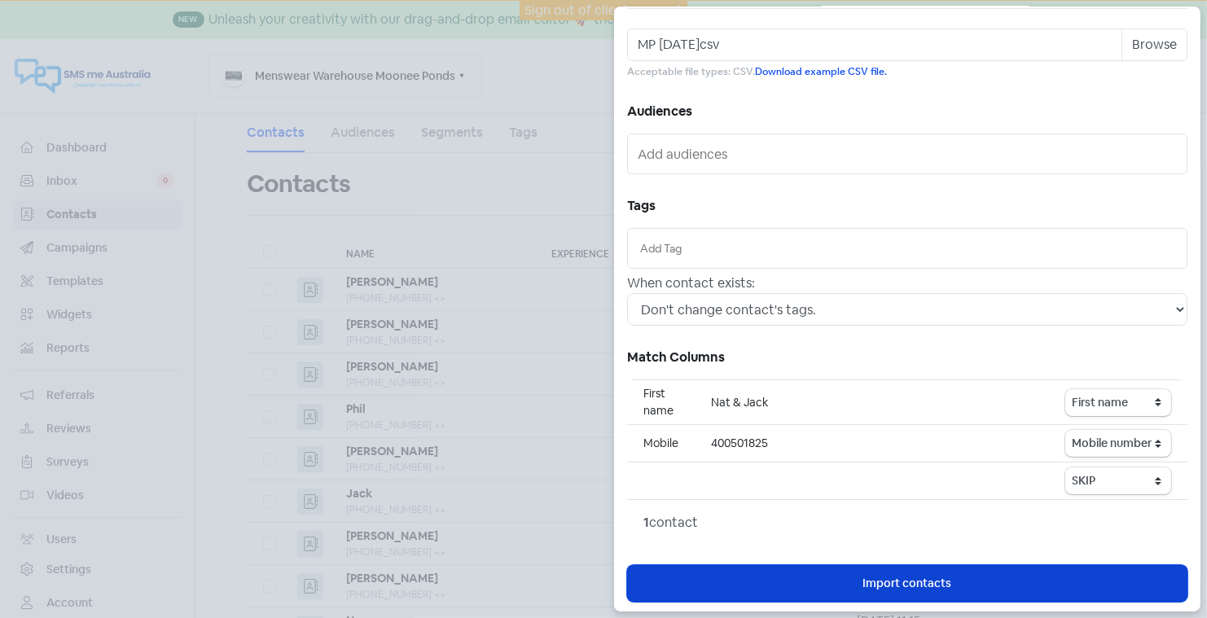
click at [1016, 579] on button "Icon For Loading Import contacts" at bounding box center [907, 583] width 560 height 37
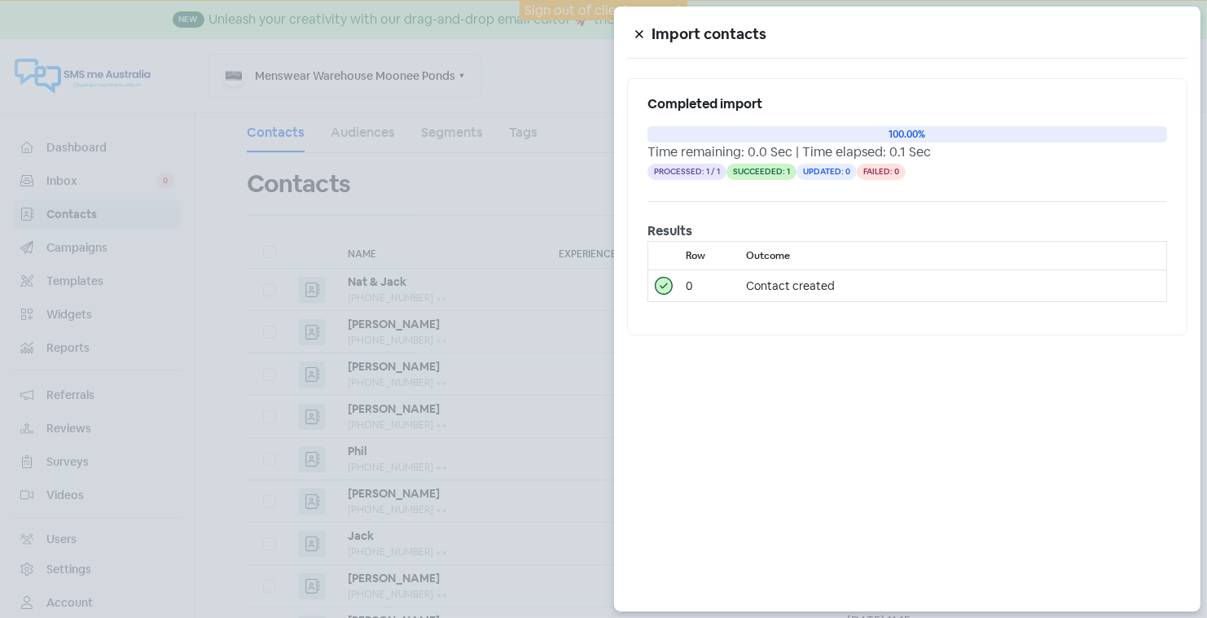
click at [638, 34] on icon at bounding box center [638, 34] width 7 height 7
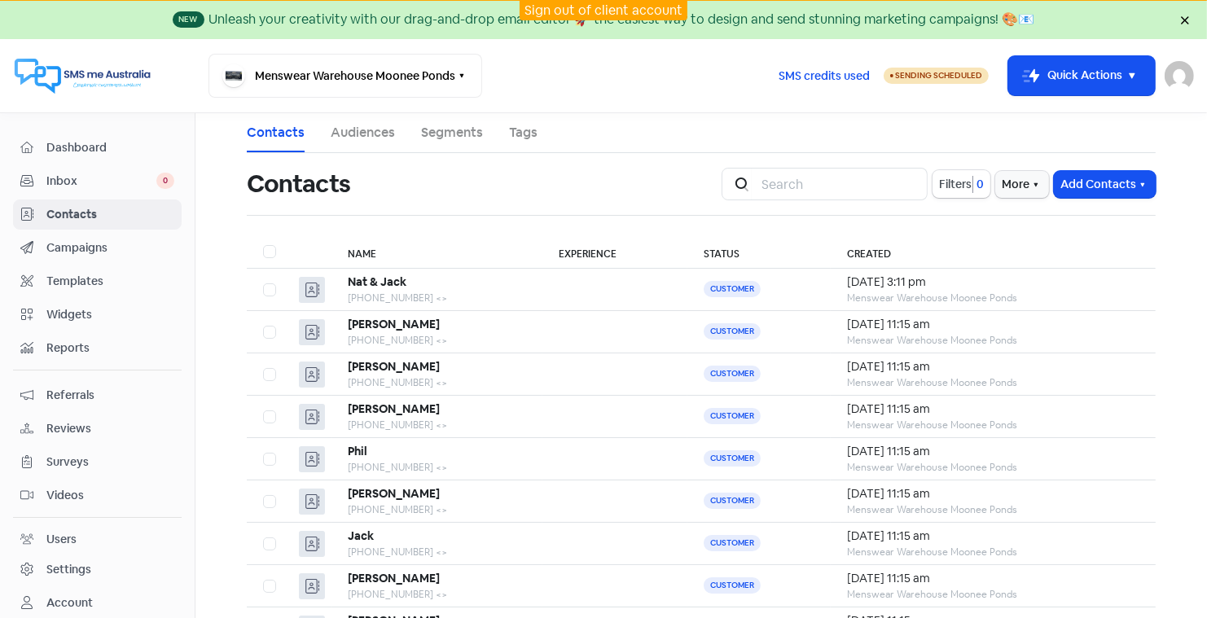
click at [595, 6] on link "Sign out of client account" at bounding box center [604, 10] width 158 height 17
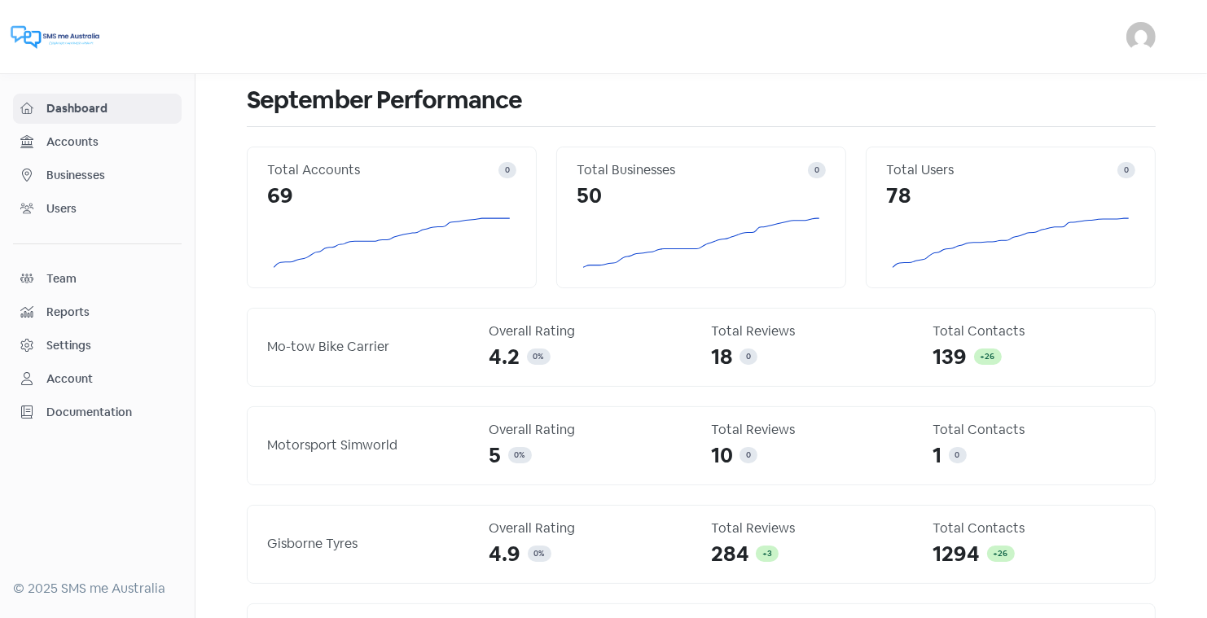
click at [77, 173] on span "Businesses" at bounding box center [110, 175] width 128 height 17
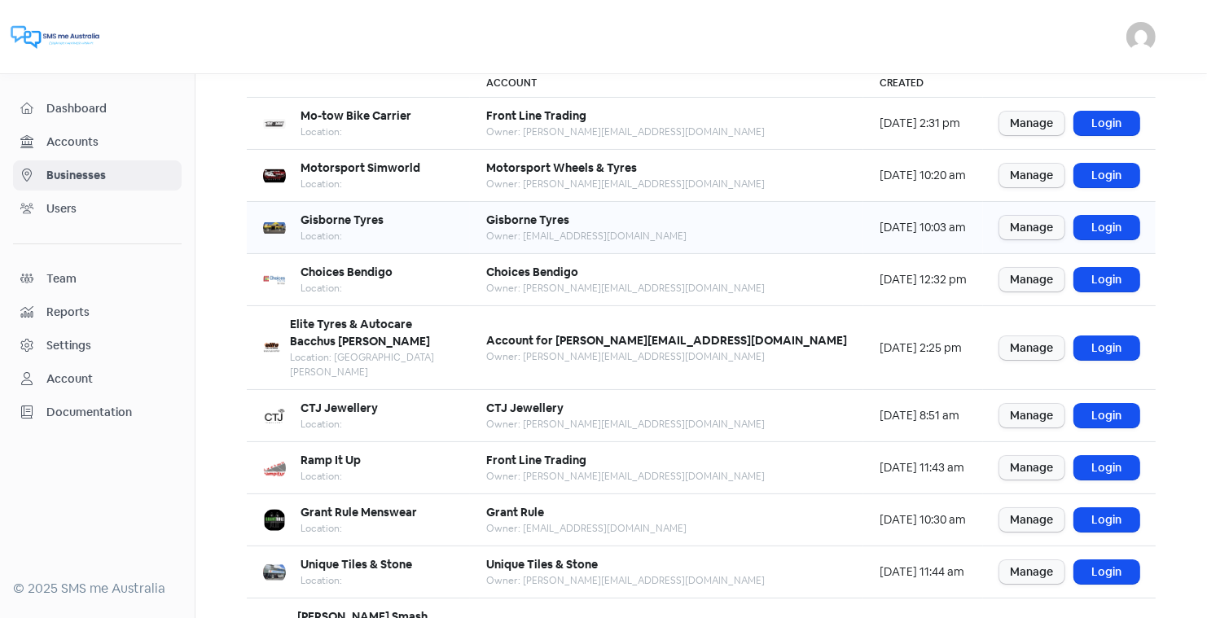
scroll to position [198, 0]
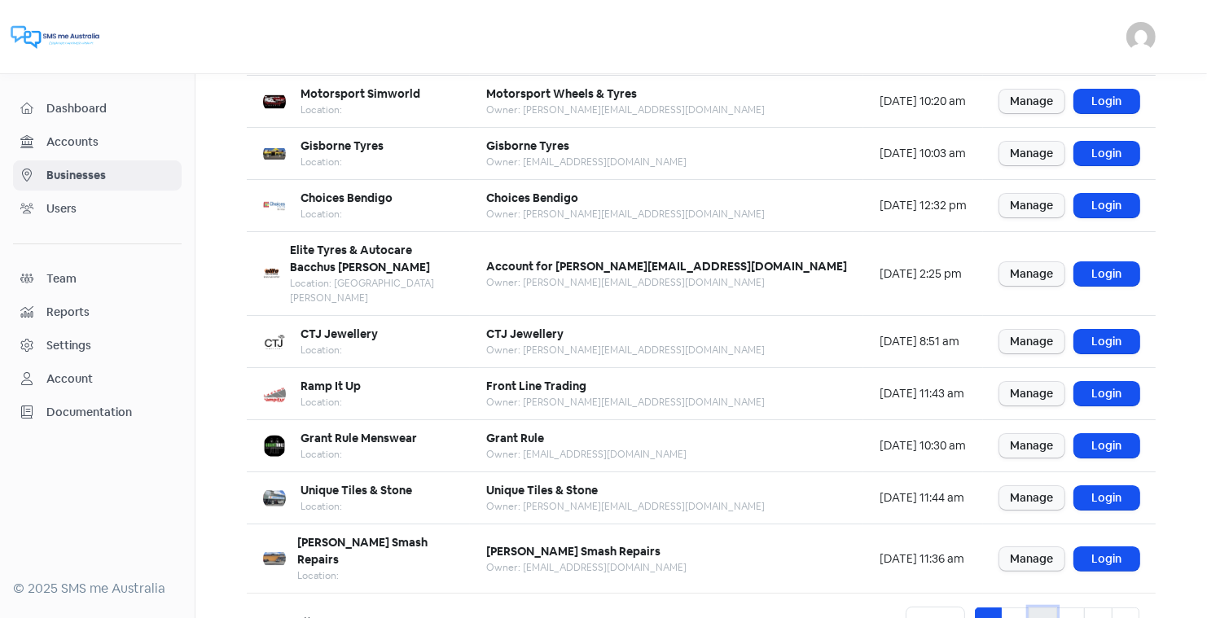
click at [1048, 608] on link "3" at bounding box center [1043, 623] width 29 height 31
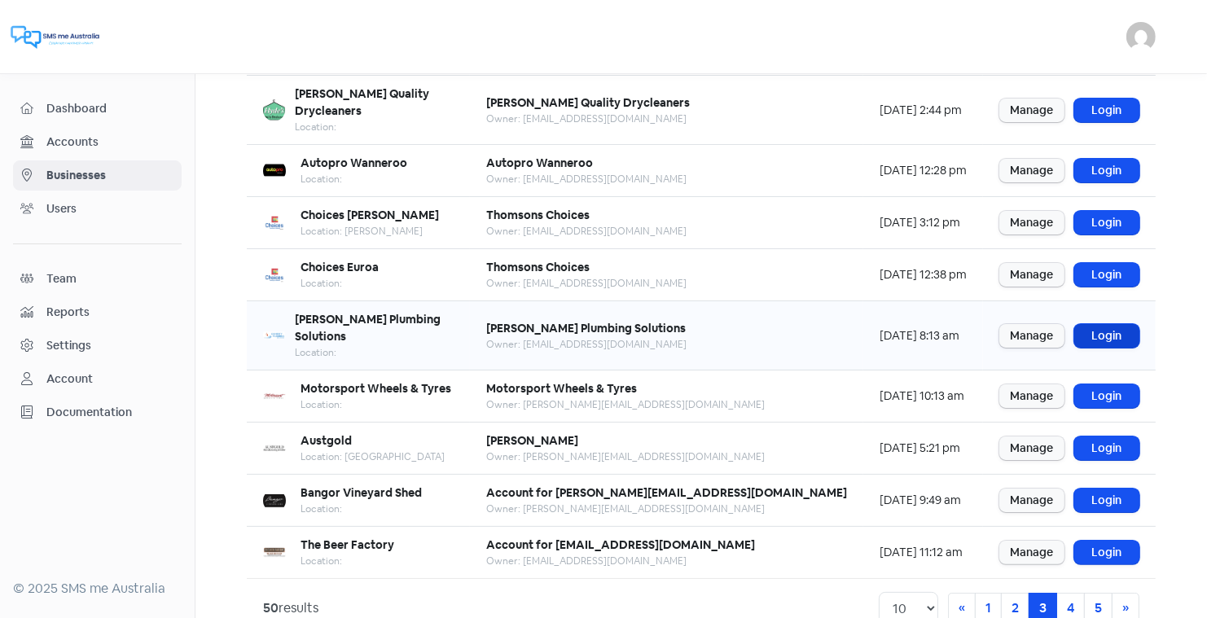
click at [1102, 324] on link "Login" at bounding box center [1106, 336] width 65 height 24
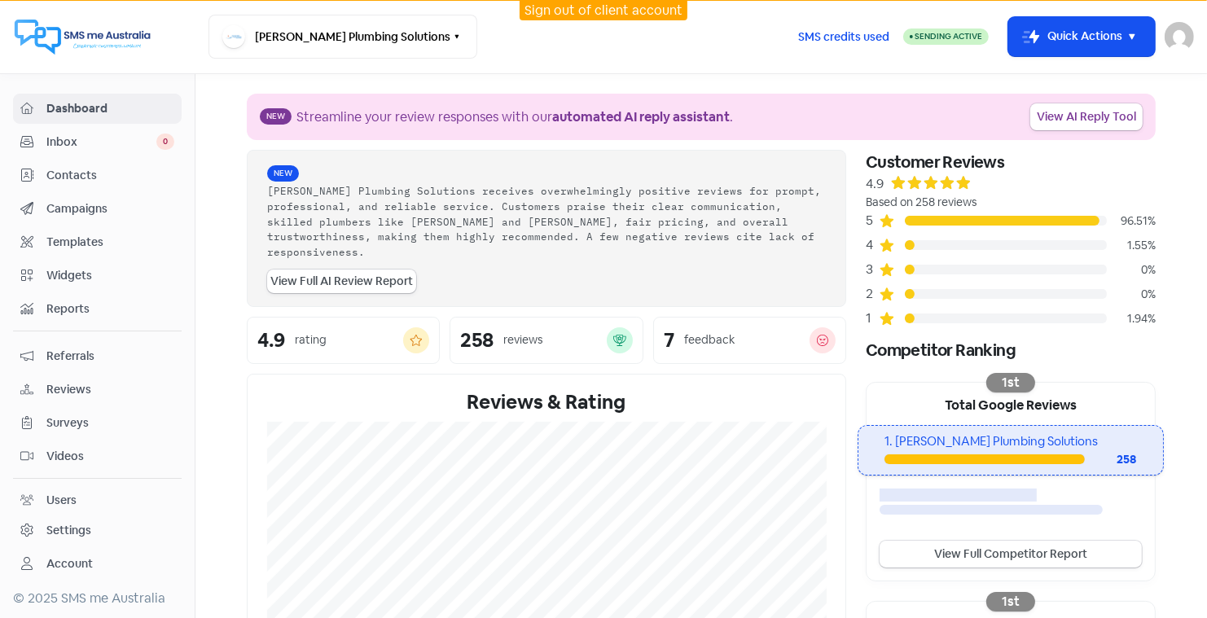
click at [74, 381] on span "Reviews" at bounding box center [110, 389] width 128 height 17
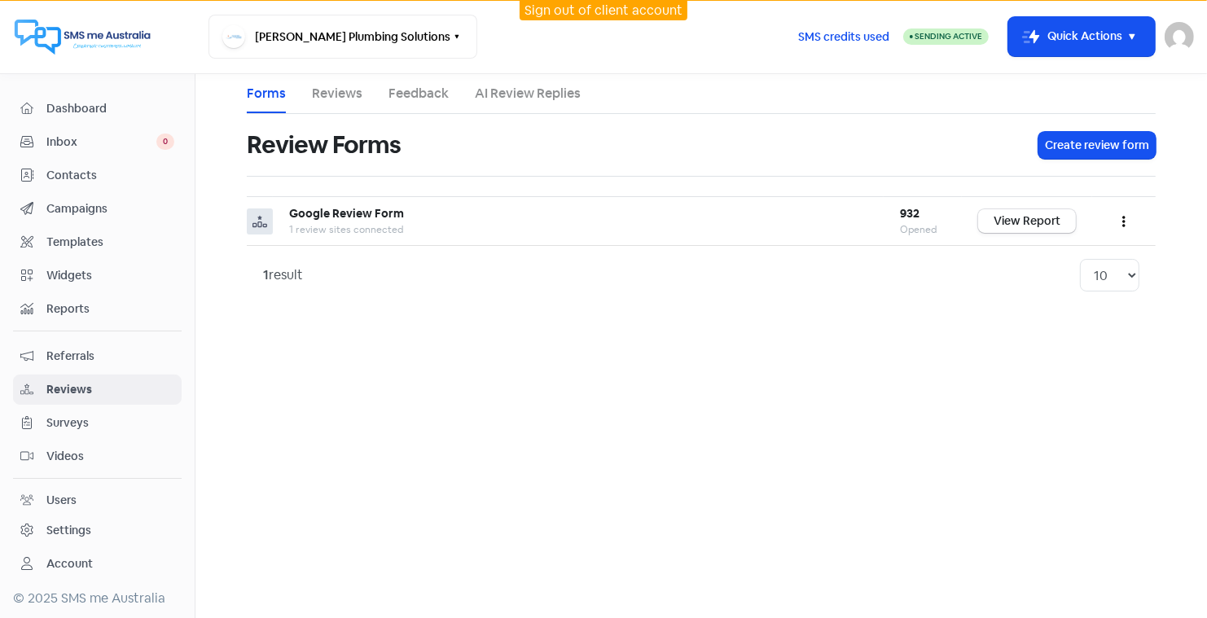
click at [337, 89] on link "Reviews" at bounding box center [337, 94] width 50 height 20
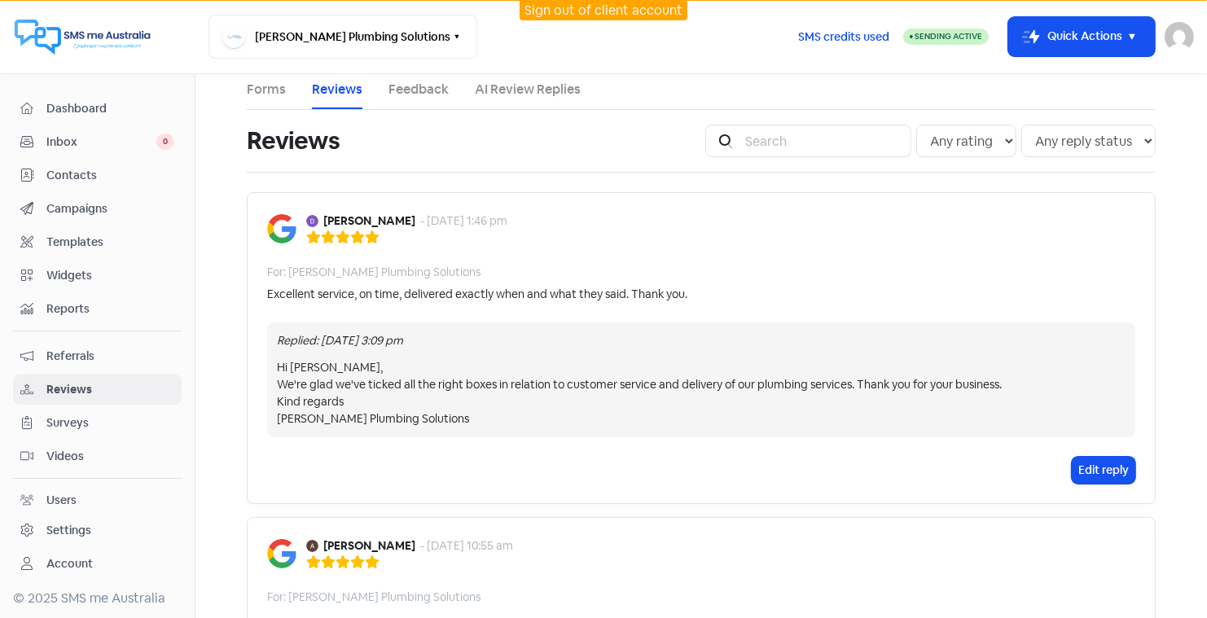
scroll to position [2, 0]
click at [529, 89] on link "AI Review Replies" at bounding box center [528, 91] width 106 height 20
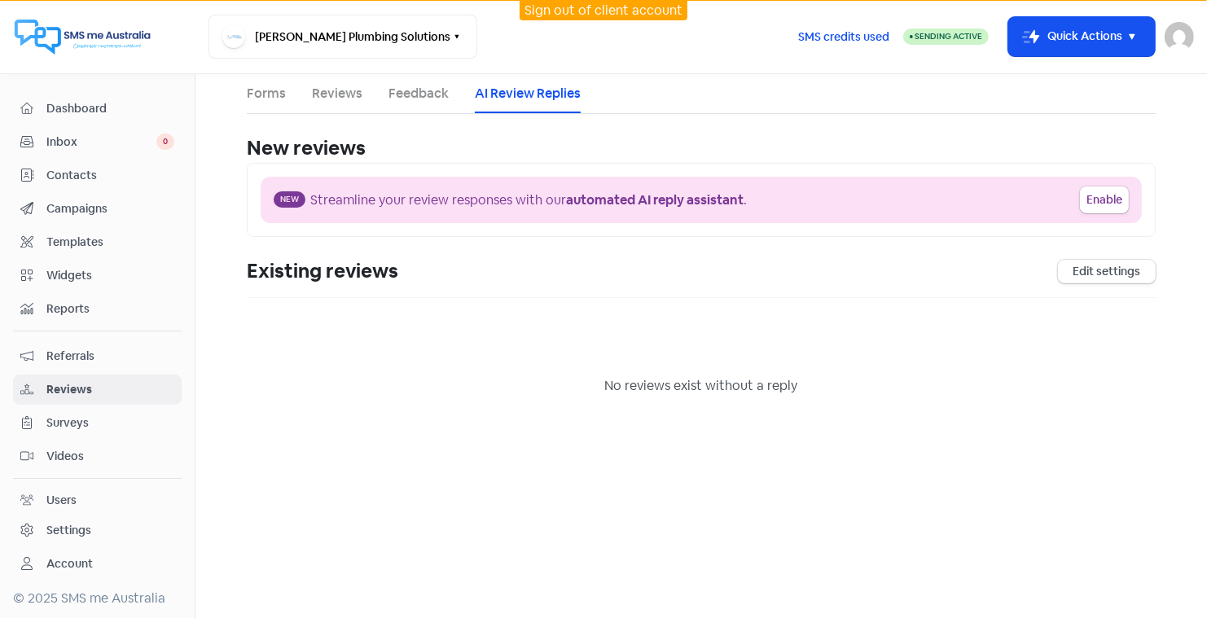
click at [339, 94] on link "Reviews" at bounding box center [337, 94] width 50 height 20
